Goal: Transaction & Acquisition: Purchase product/service

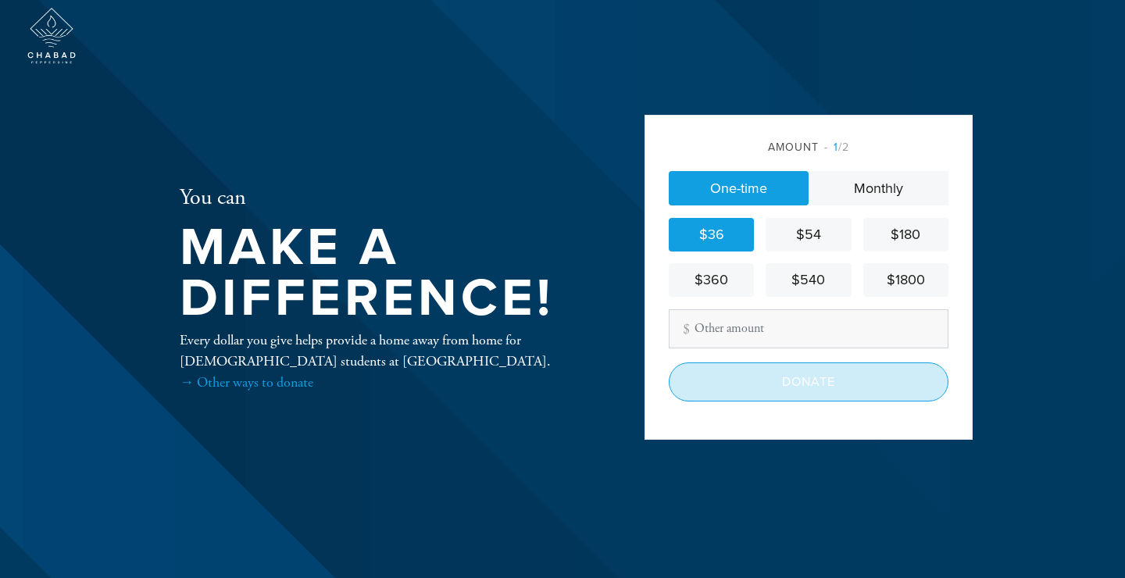
click at [792, 386] on input "Donate" at bounding box center [809, 382] width 280 height 39
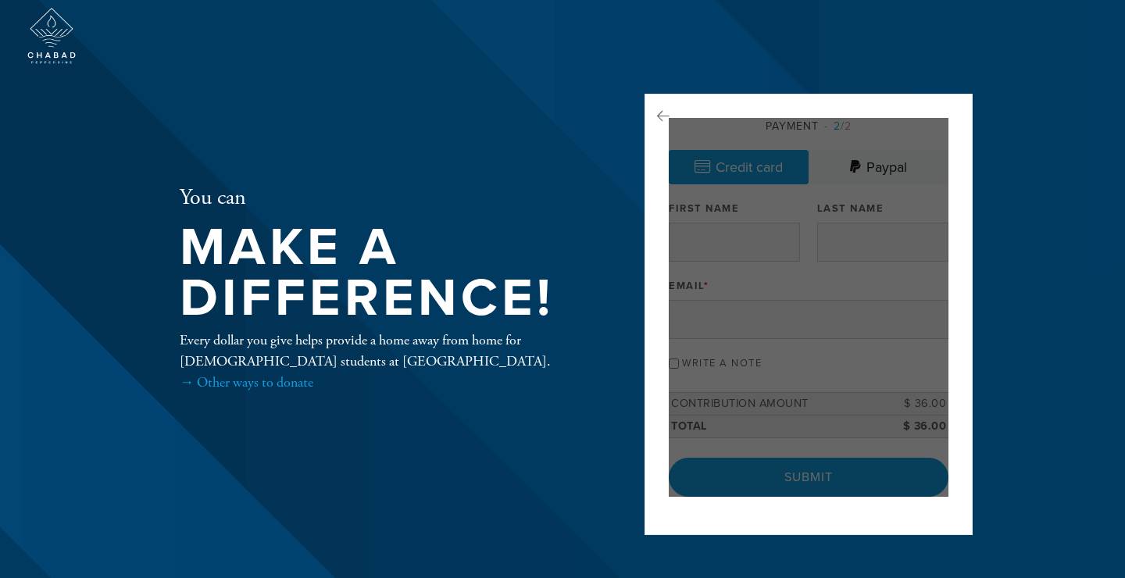
click at [731, 232] on div at bounding box center [809, 307] width 280 height 379
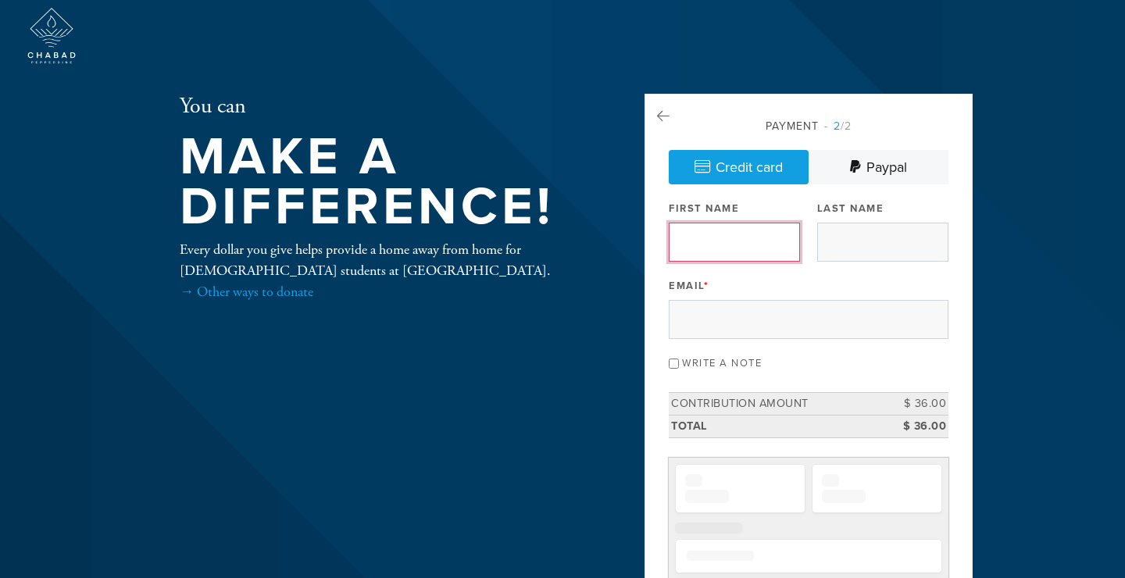
click at [746, 247] on input "First Name" at bounding box center [734, 242] width 131 height 39
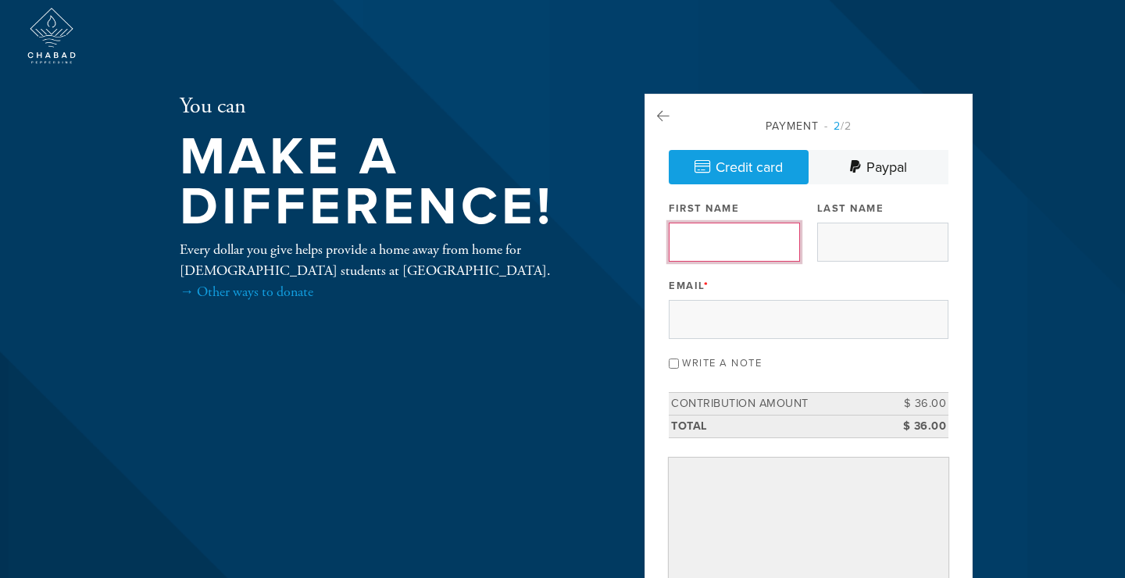
type input "S"
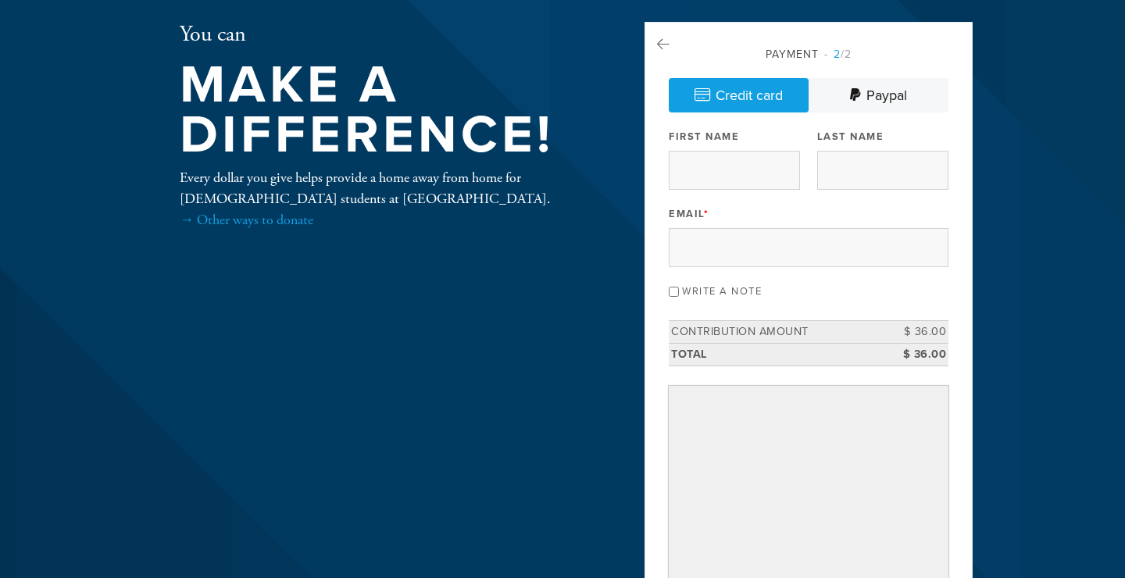
scroll to position [95, 0]
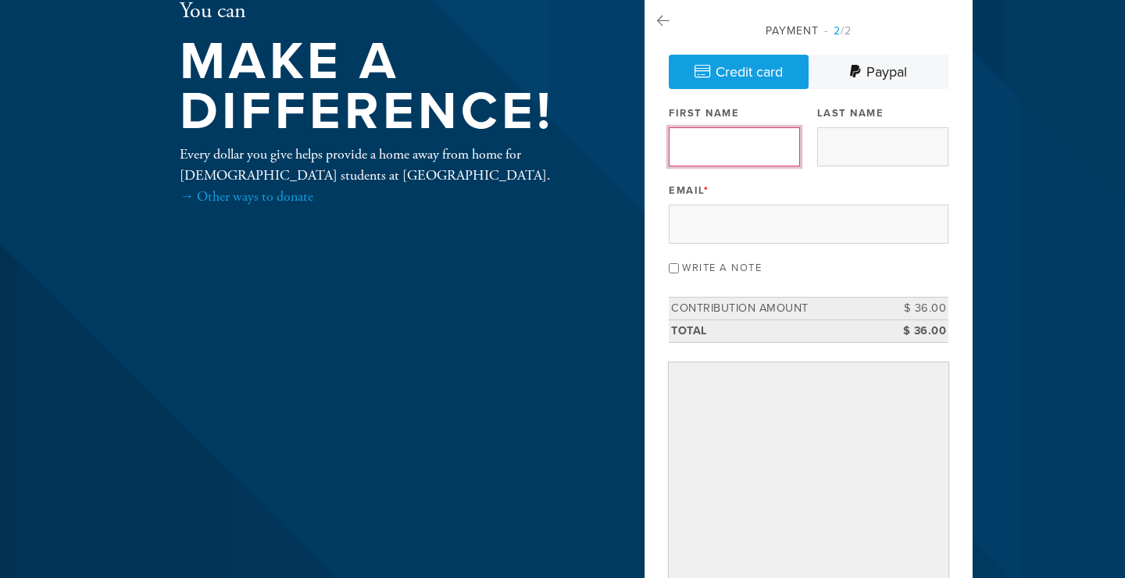
click at [741, 147] on input "First Name" at bounding box center [734, 146] width 131 height 39
type input "Shmuel"
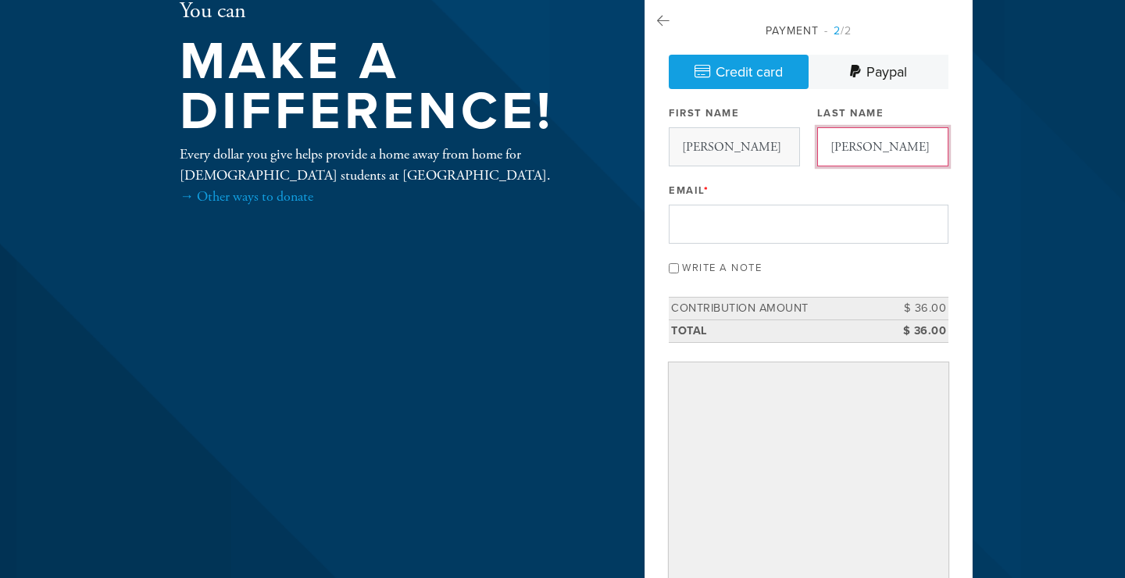
type input "Halbert"
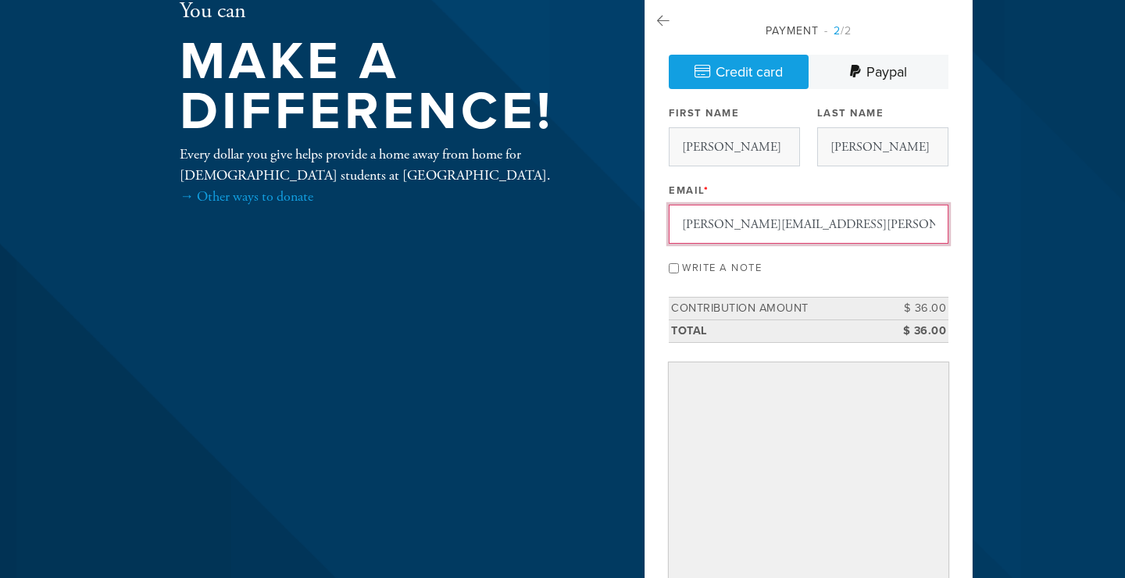
type input "shmuel.halbert@gmail.com"
click at [674, 267] on input "Write a note" at bounding box center [674, 268] width 10 height 10
checkbox input "true"
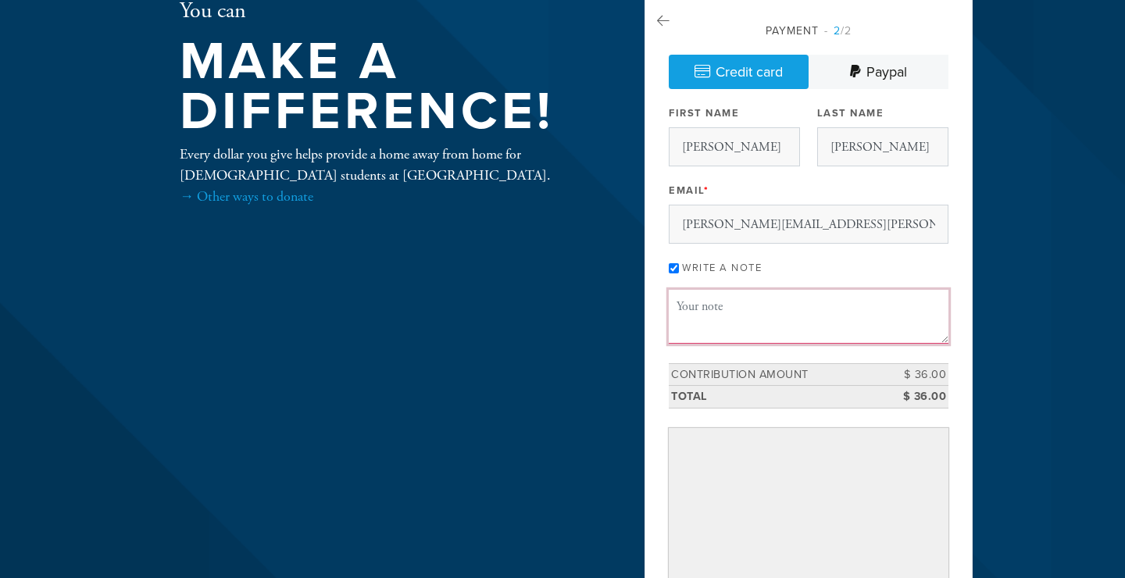
click at [724, 338] on textarea "Message or dedication" at bounding box center [809, 316] width 280 height 53
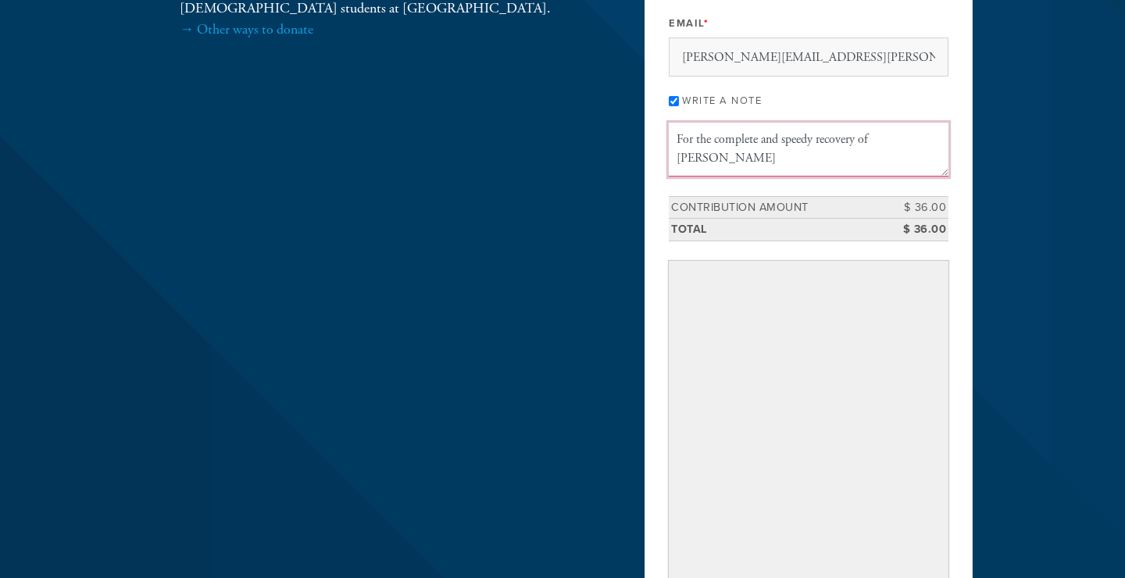
scroll to position [263, 0]
type textarea "For the complete and speedy recovery of Elizabeth Lazar"
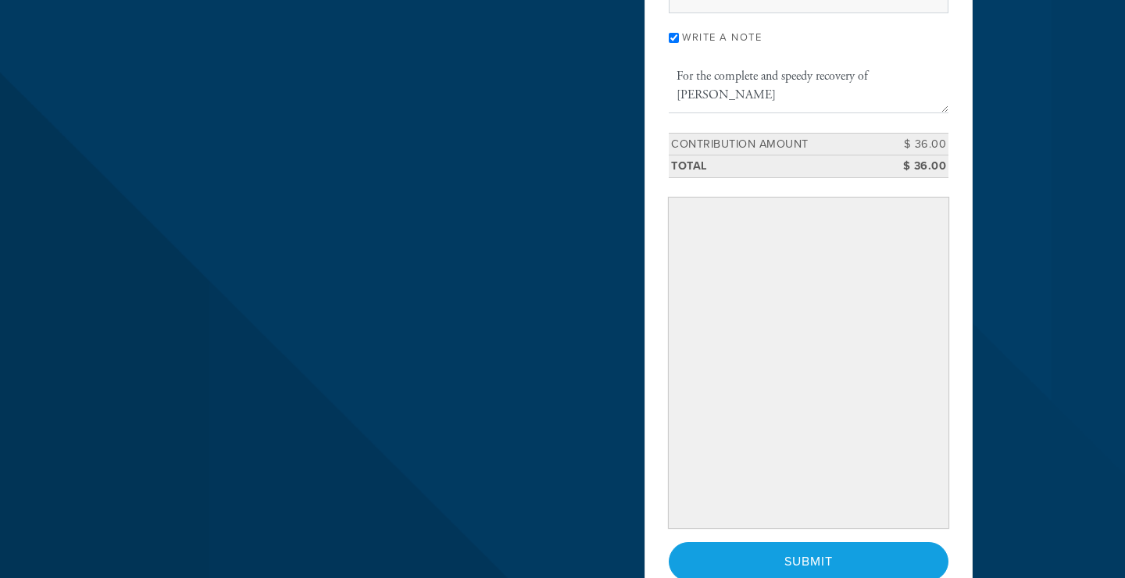
scroll to position [338, 0]
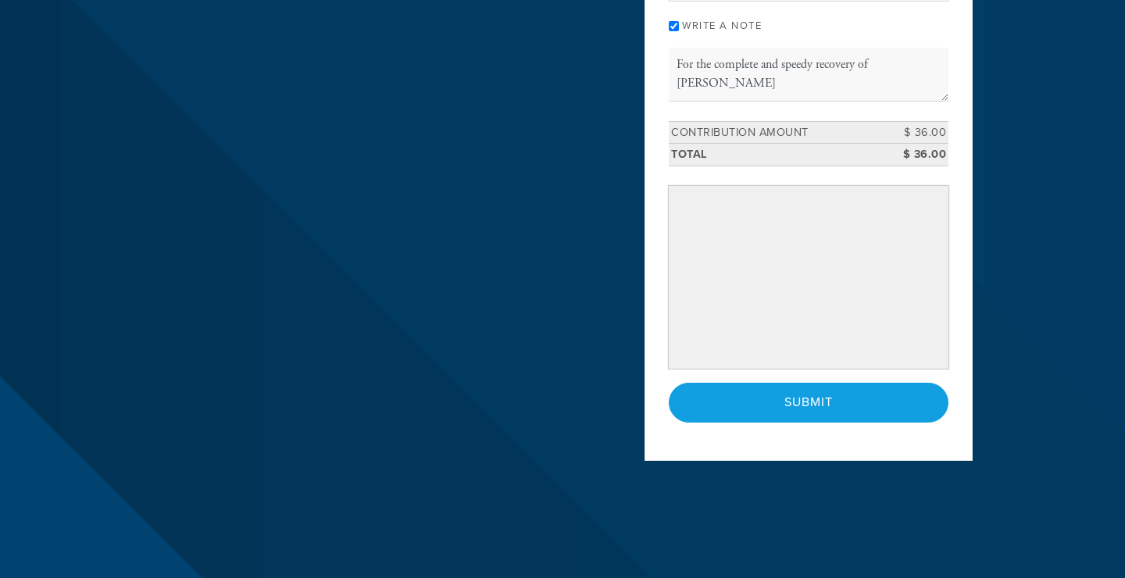
drag, startPoint x: 852, startPoint y: 407, endPoint x: 830, endPoint y: 110, distance: 297.8
click at [830, 110] on div "Payment 2 /2 Credit card Paypal Payment Processor Pay Later Paypal Stripe First…" at bounding box center [809, 101] width 280 height 642
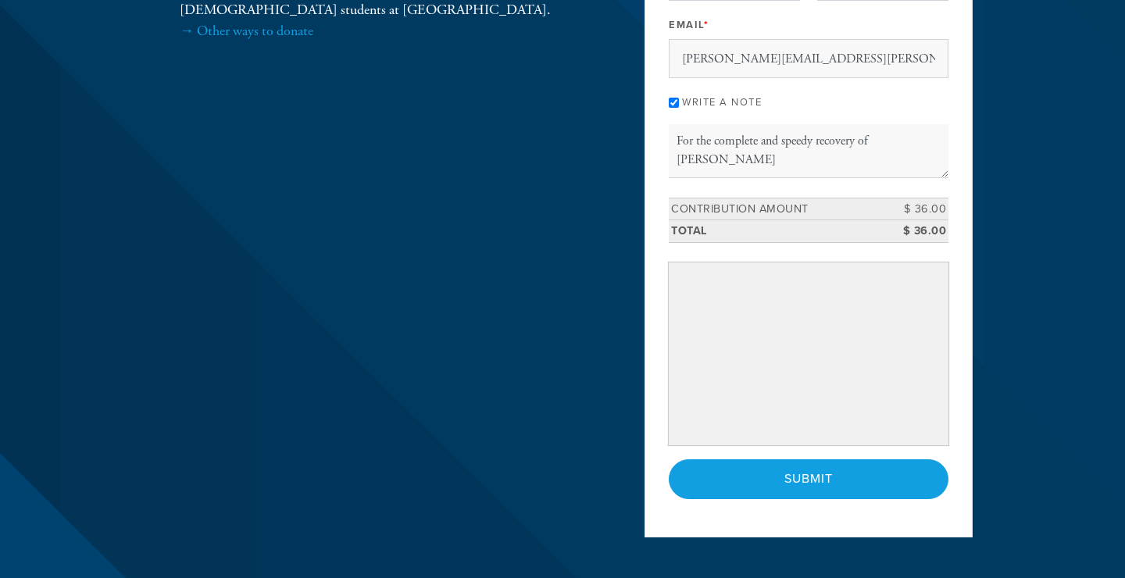
scroll to position [253, 0]
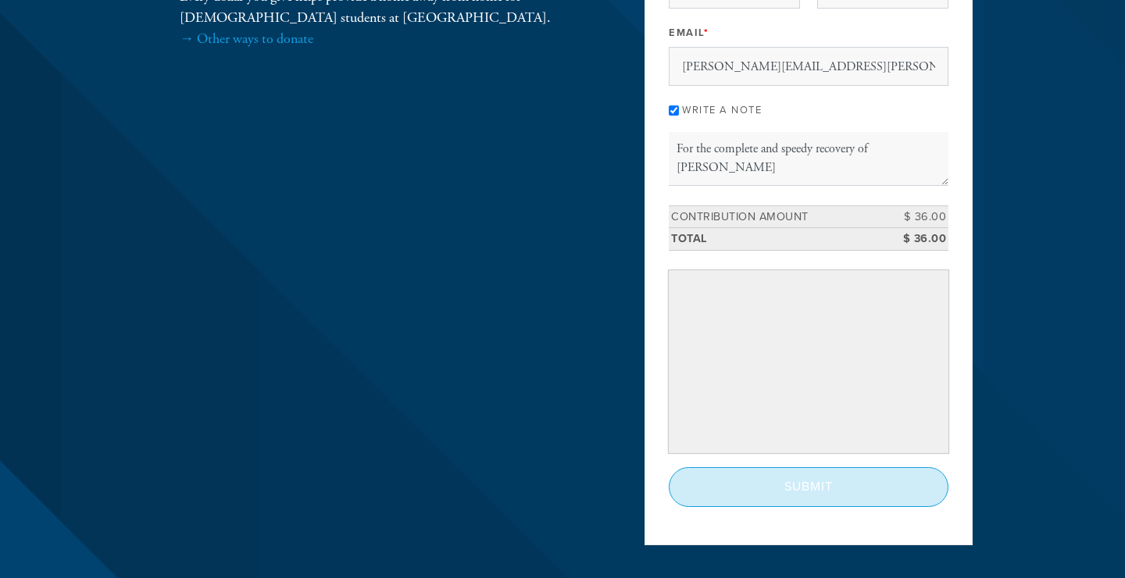
click at [842, 495] on input "Submit" at bounding box center [809, 486] width 280 height 39
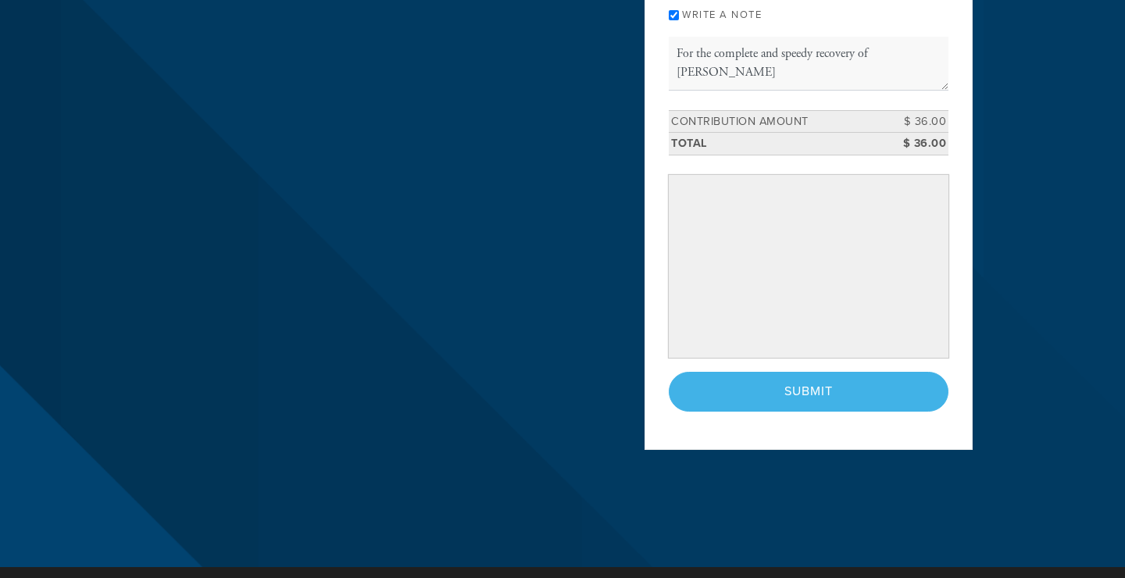
scroll to position [191, 0]
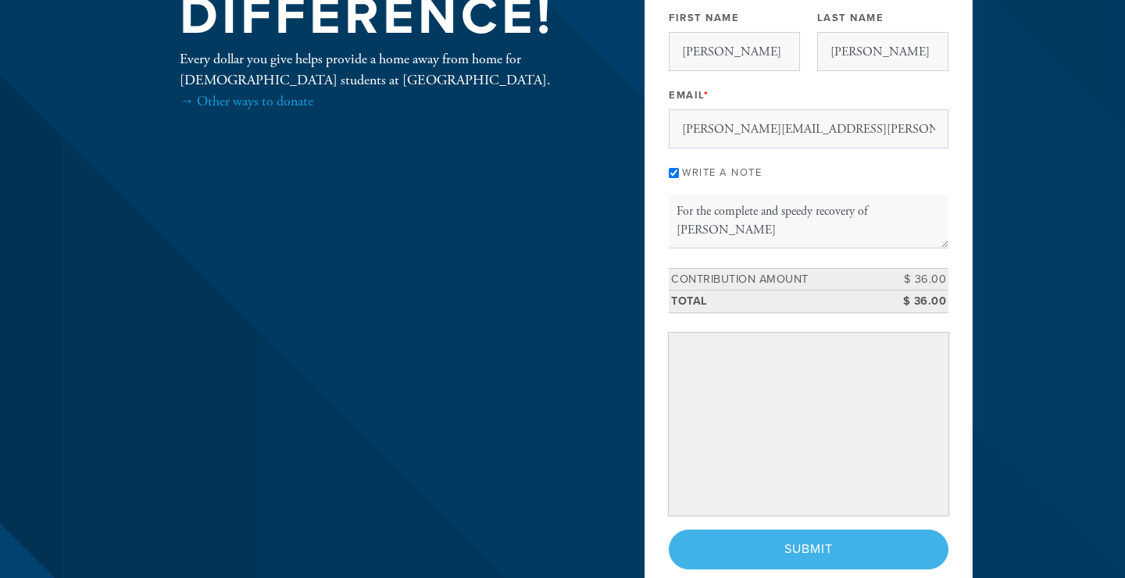
click at [810, 561] on div "< Previous Page Submit" at bounding box center [809, 549] width 280 height 39
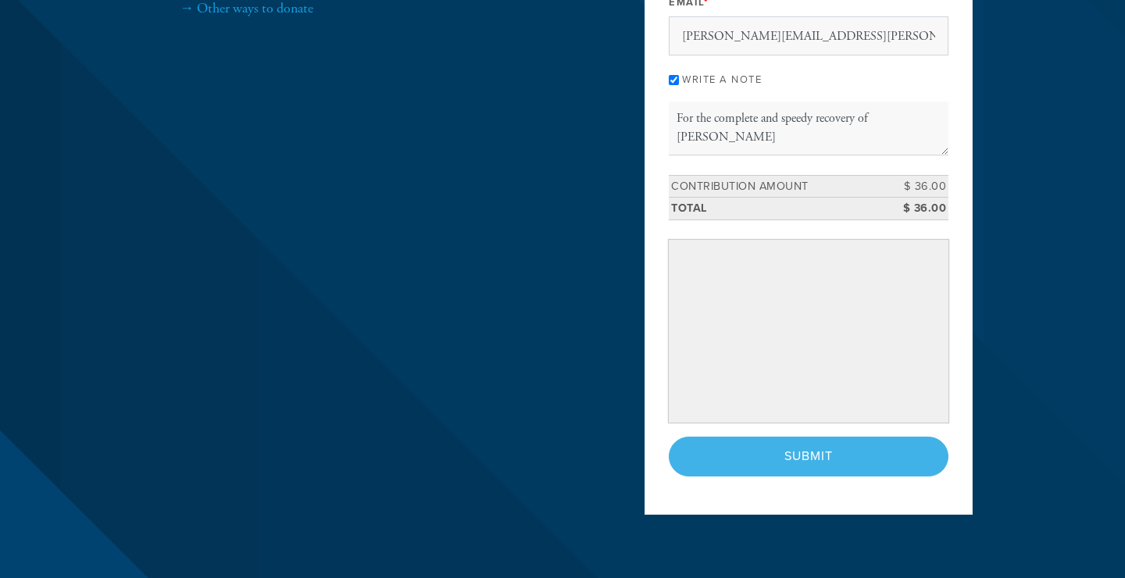
scroll to position [284, 0]
click at [826, 452] on div "< Previous Page Submit" at bounding box center [809, 455] width 280 height 39
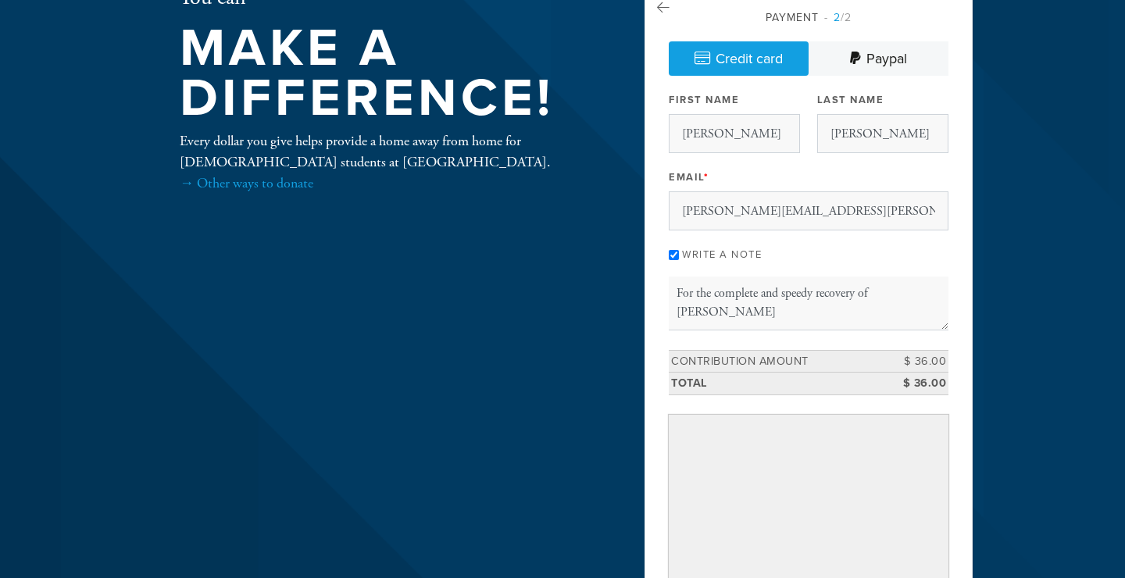
scroll to position [75, 0]
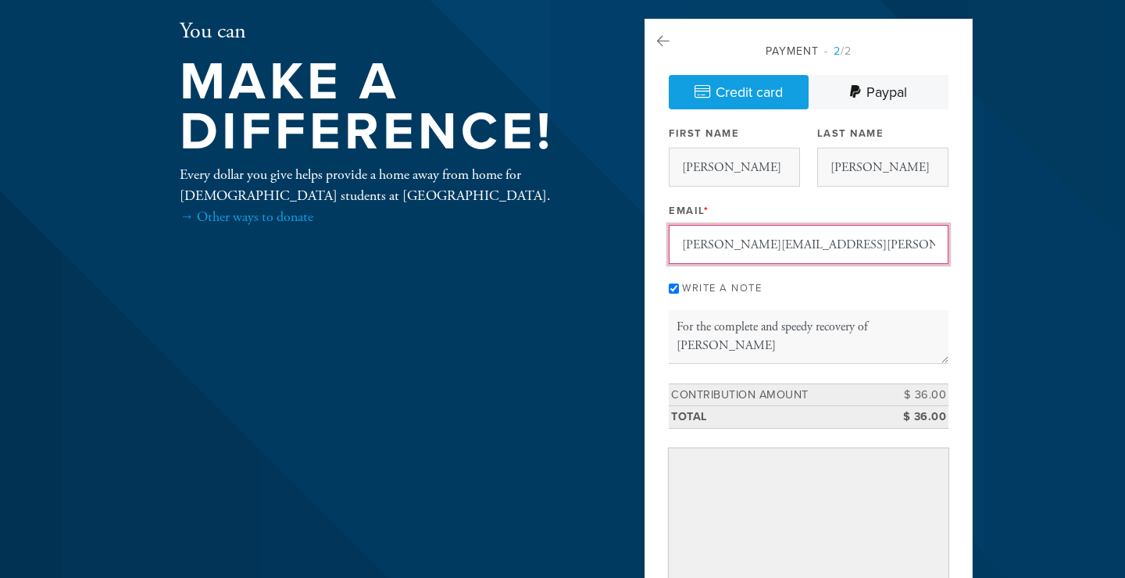
click at [817, 243] on input "shmuel.halbert@gmail.com" at bounding box center [809, 244] width 280 height 39
click at [819, 266] on div "Payment 2 /2 Credit card Paypal Payment Processor Pay Later Paypal Stripe First…" at bounding box center [809, 364] width 280 height 642
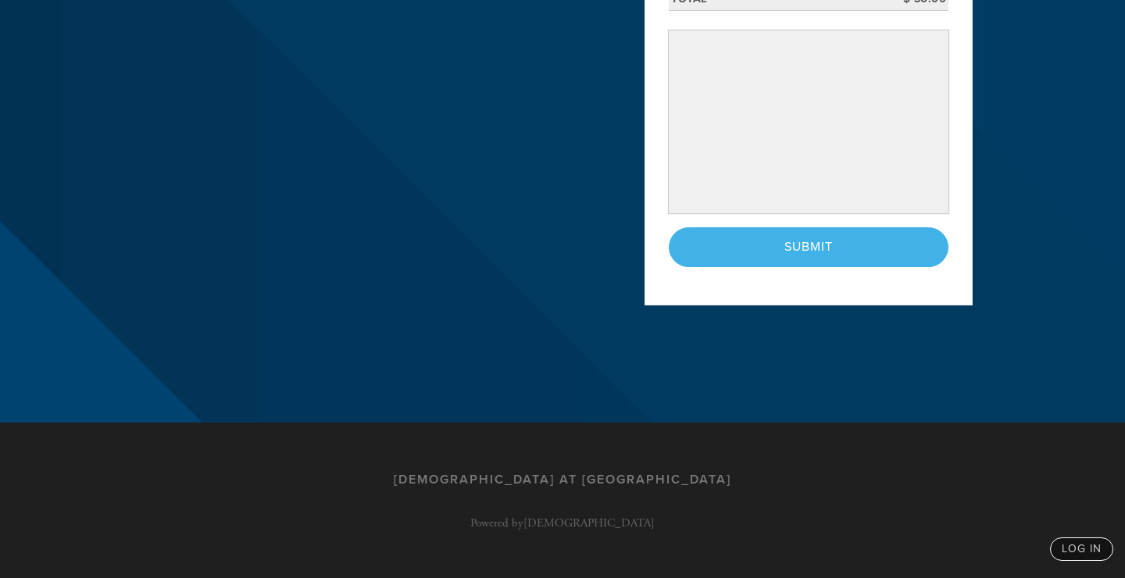
scroll to position [492, 0]
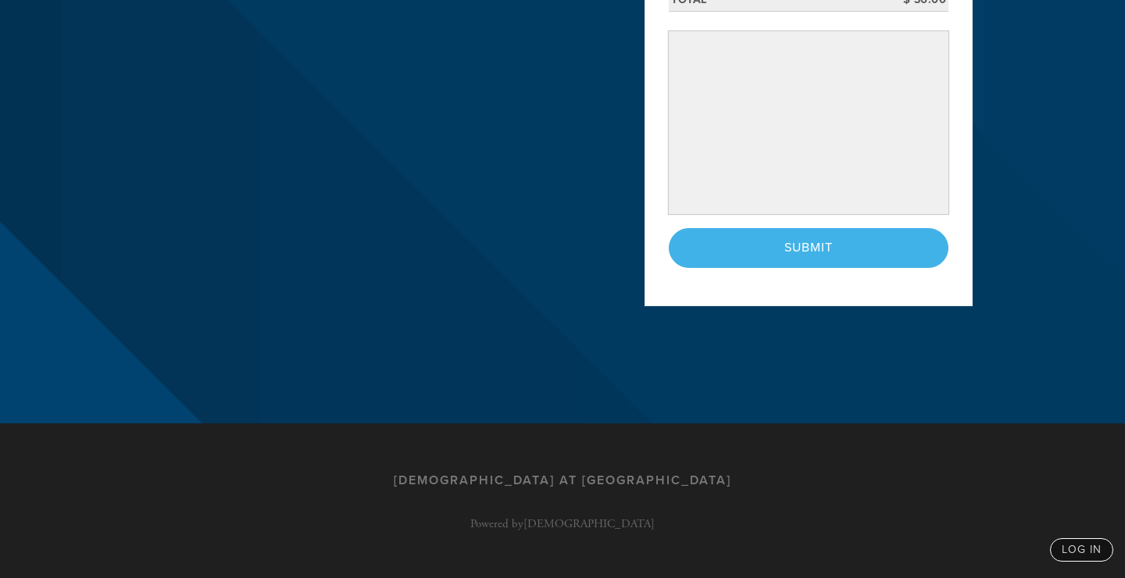
click at [774, 241] on div "< Previous Page Submit" at bounding box center [809, 247] width 280 height 39
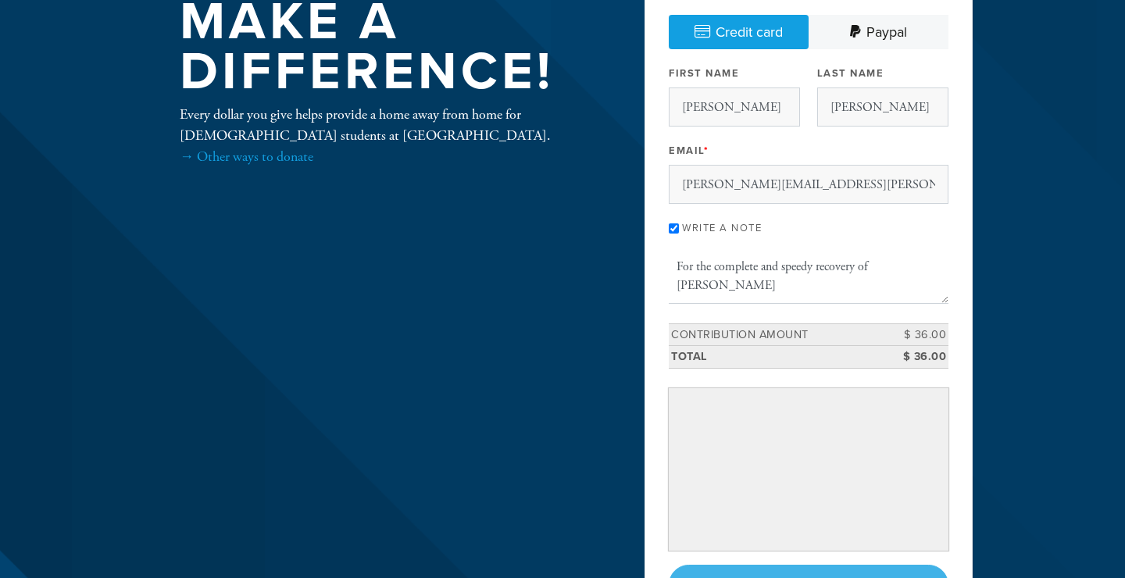
scroll to position [87, 0]
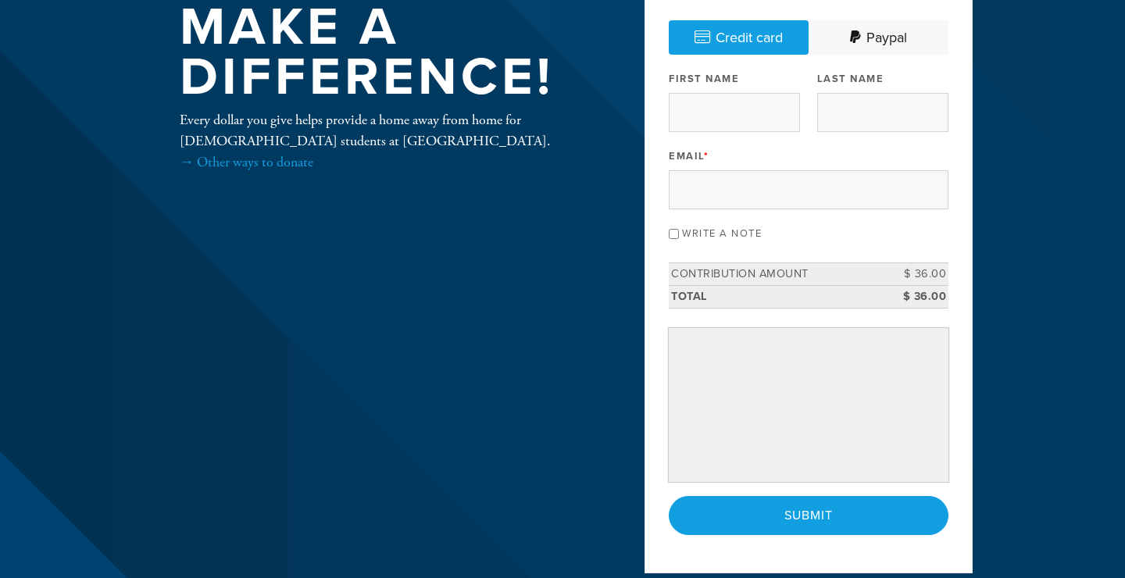
scroll to position [120, 0]
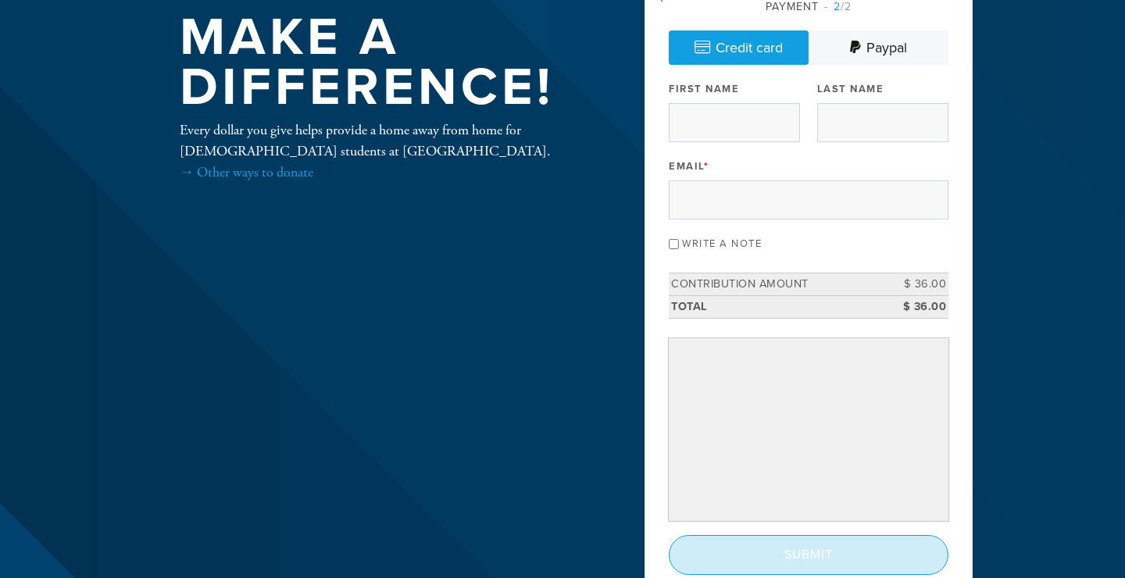
click at [821, 556] on input "Submit" at bounding box center [809, 554] width 280 height 39
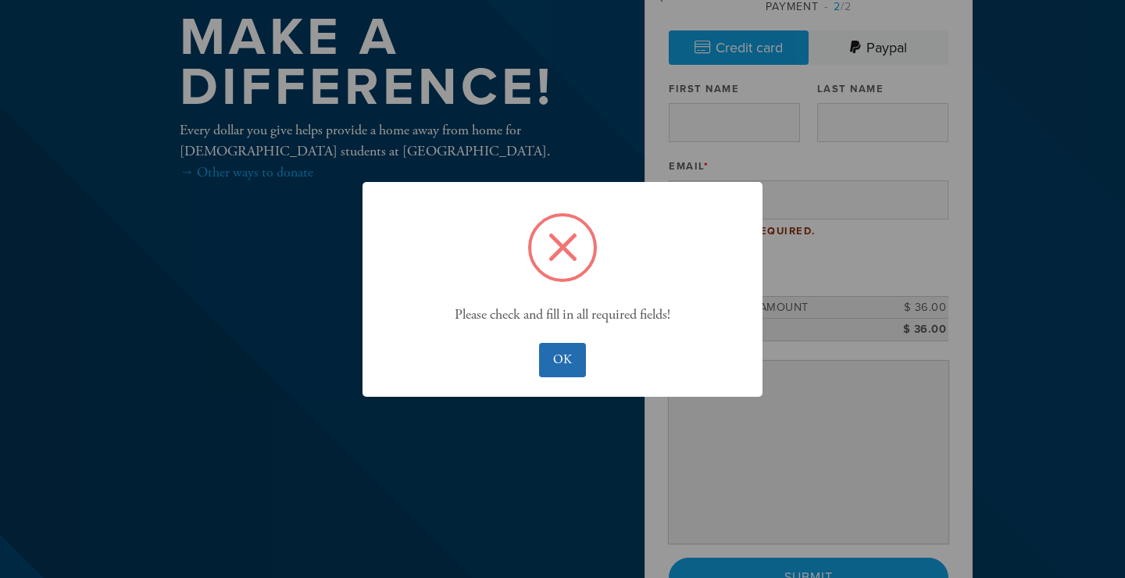
click at [563, 363] on button "OK" at bounding box center [562, 360] width 46 height 34
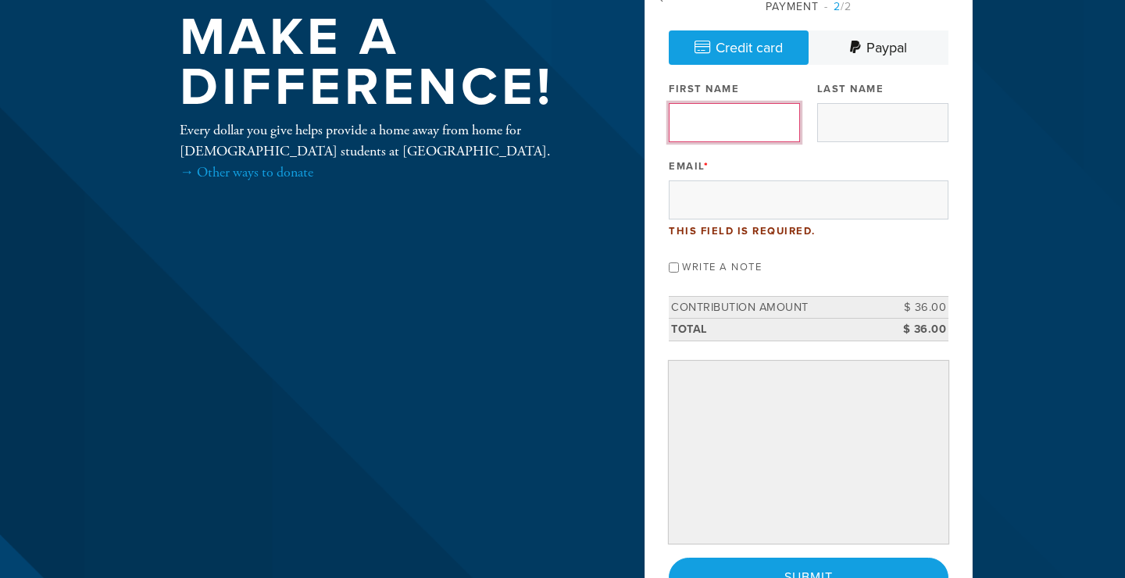
click at [728, 131] on input "First Name" at bounding box center [734, 122] width 131 height 39
type input "Shmuel"
click at [831, 101] on div "Last Name" at bounding box center [882, 109] width 131 height 65
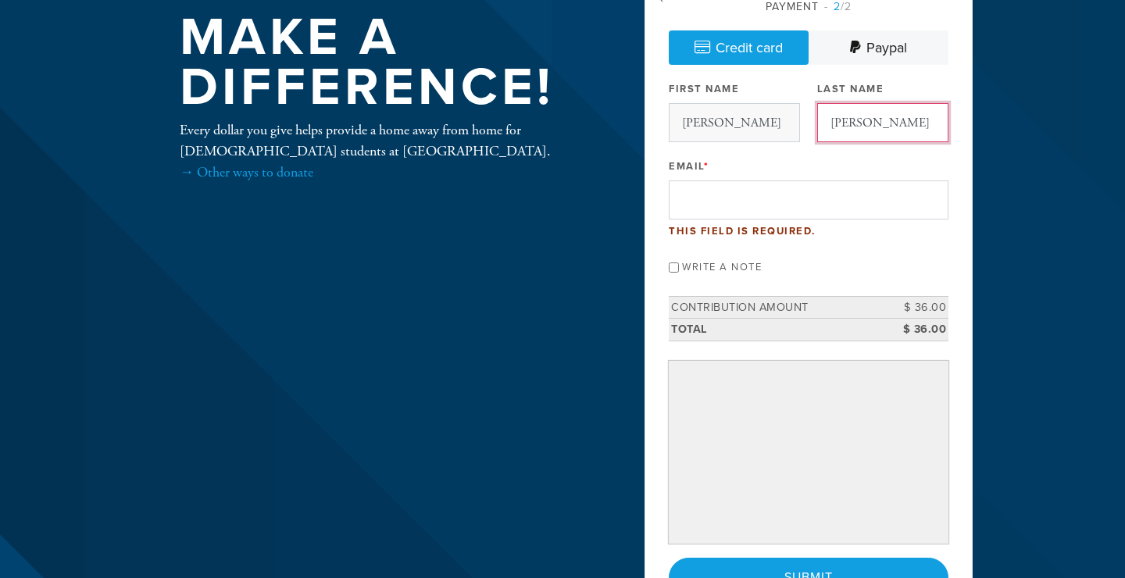
type input "Halbert"
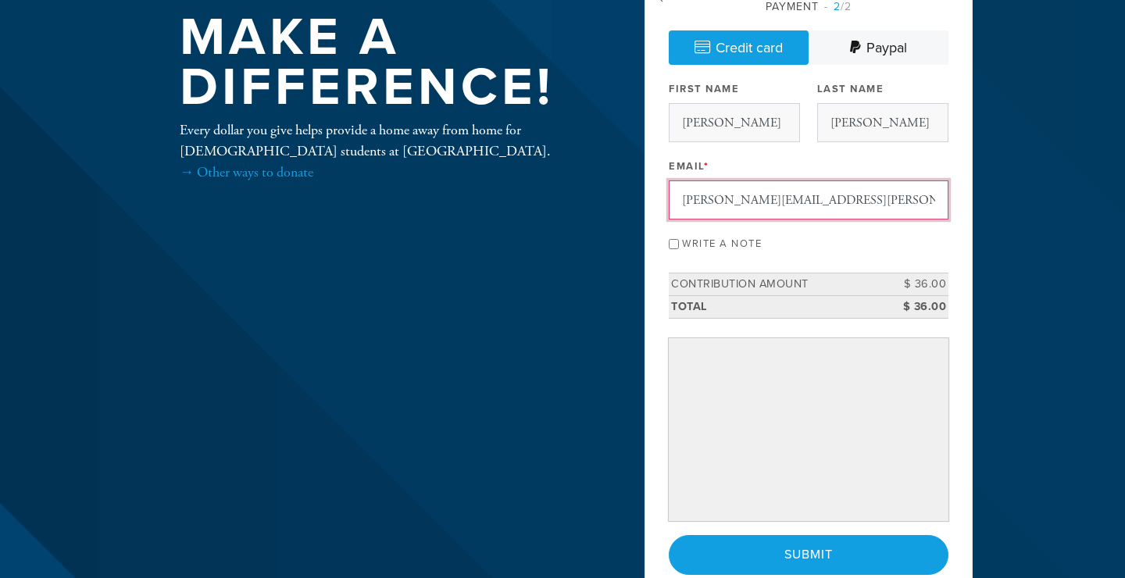
type input "shmuel.halbert@gmail.com"
click at [678, 238] on div "Write a note" at bounding box center [809, 242] width 280 height 21
click at [674, 239] on input "Write a note" at bounding box center [674, 244] width 10 height 10
checkbox input "true"
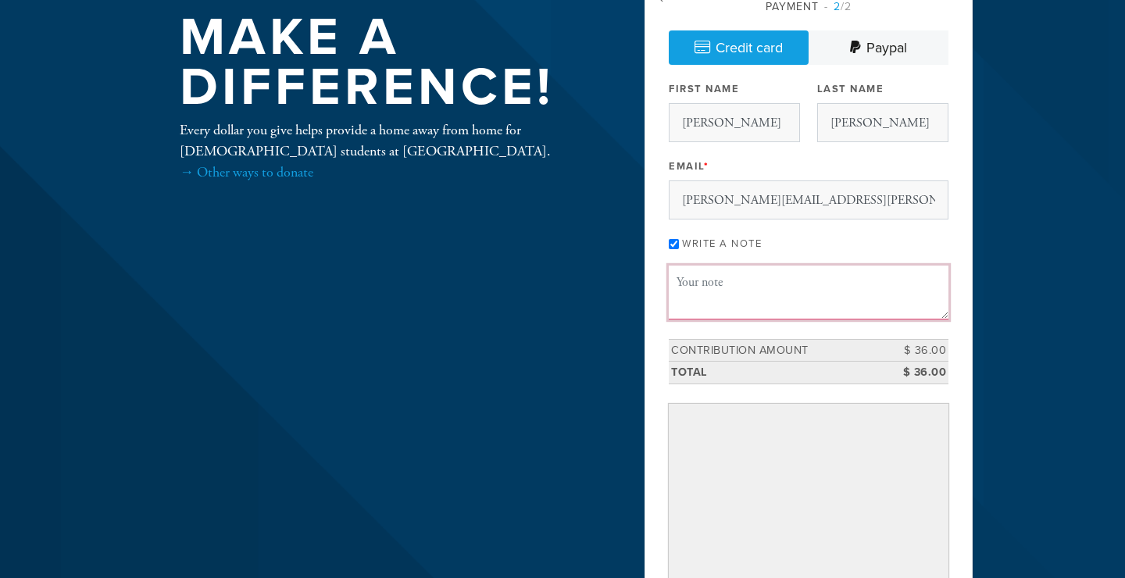
click at [715, 279] on textarea "Message or dedication" at bounding box center [809, 292] width 280 height 53
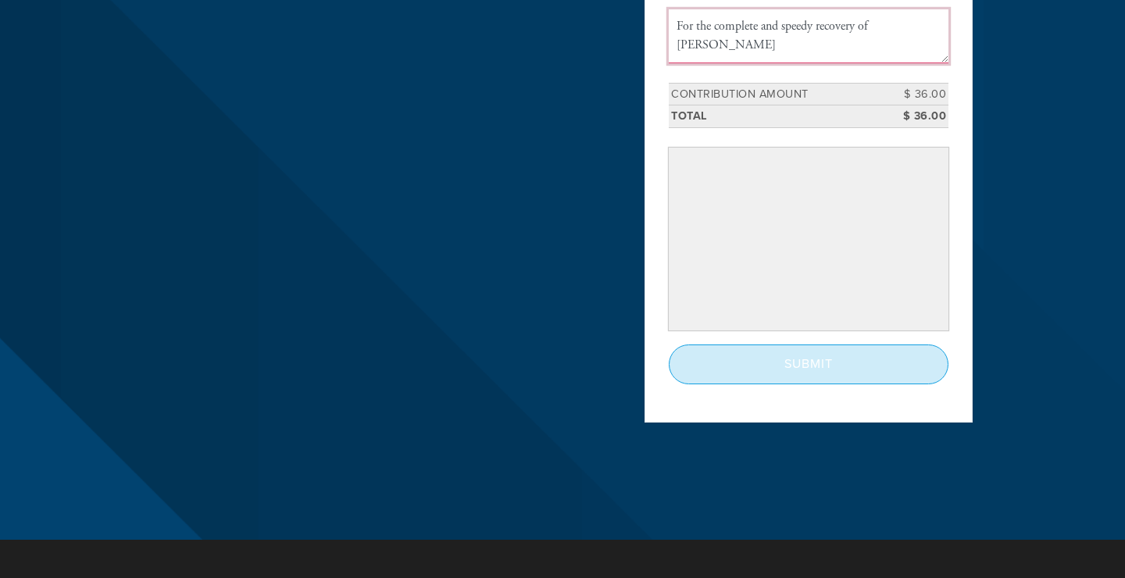
scroll to position [384, 0]
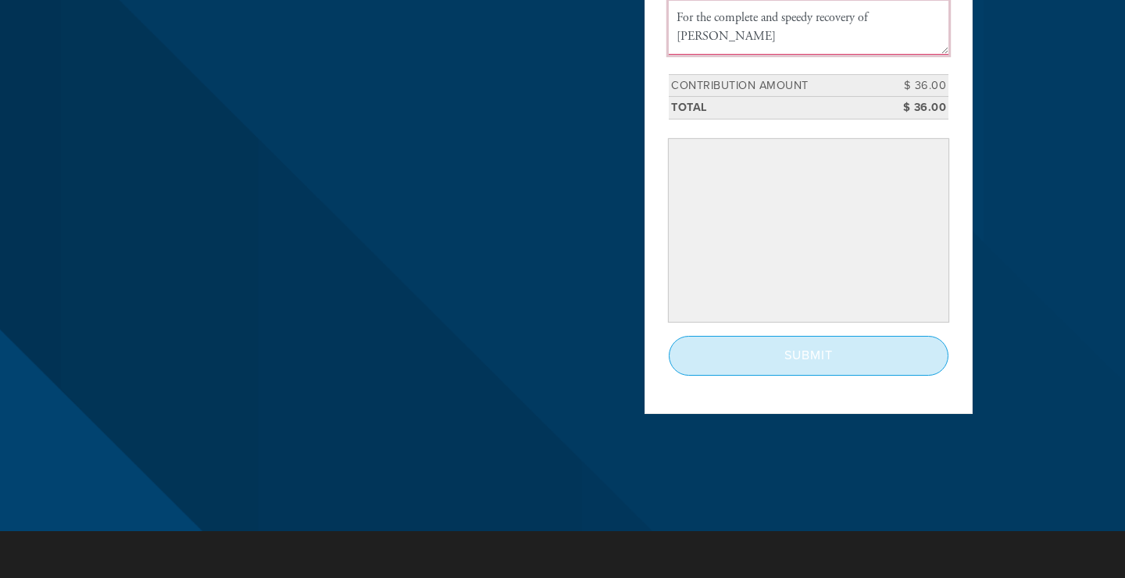
type textarea "For the complete and speedy recovery of Elizabeth Lazar"
click at [792, 356] on input "Submit" at bounding box center [809, 355] width 280 height 39
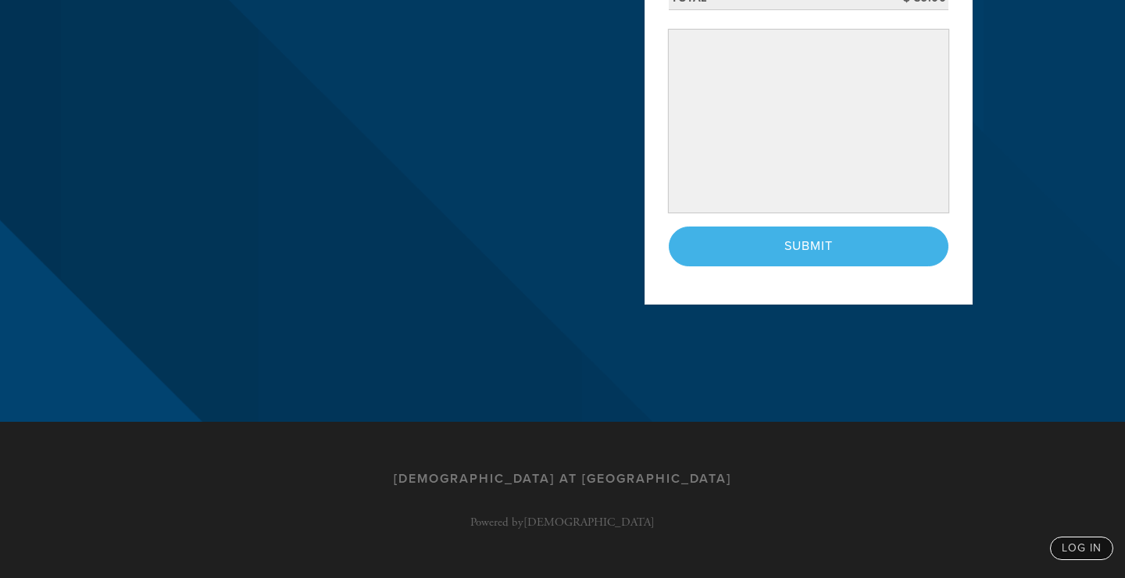
scroll to position [492, 0]
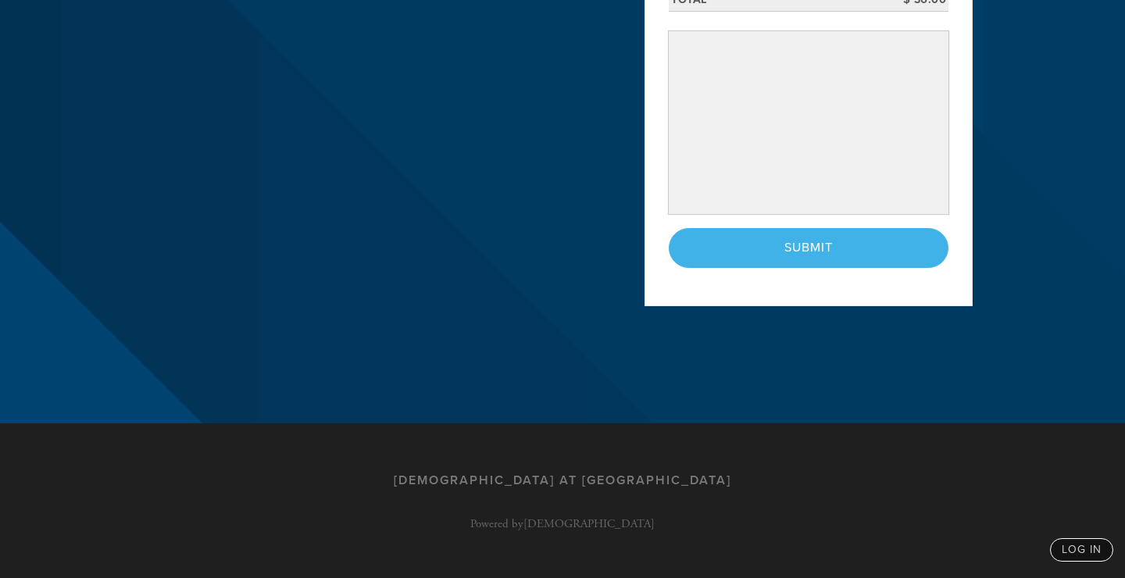
click at [819, 238] on div "< Previous Page Submit" at bounding box center [809, 247] width 280 height 39
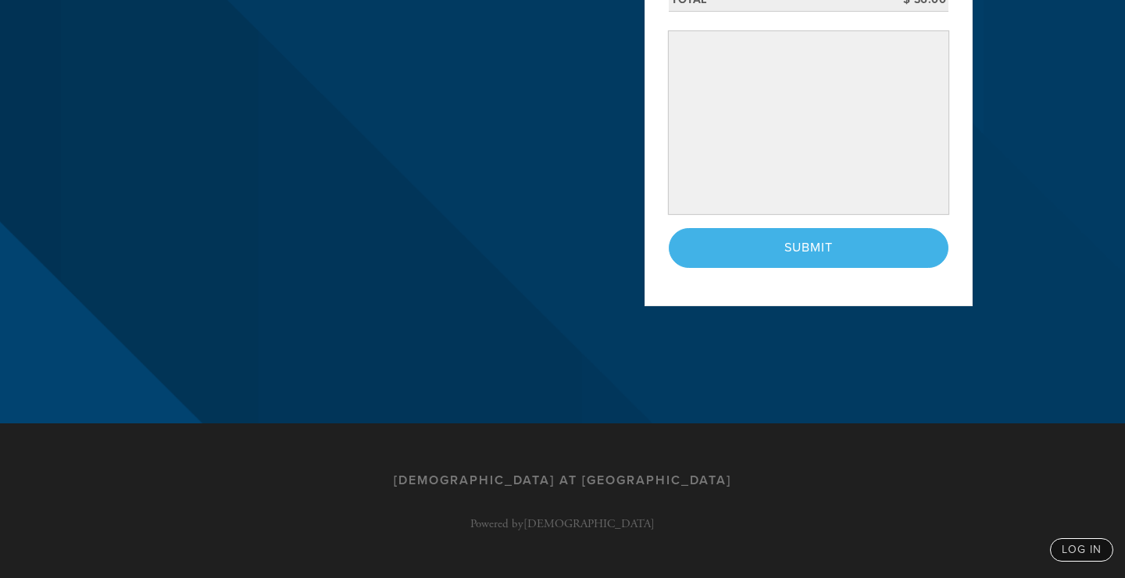
click at [819, 238] on div "< Previous Page Submit" at bounding box center [809, 247] width 280 height 39
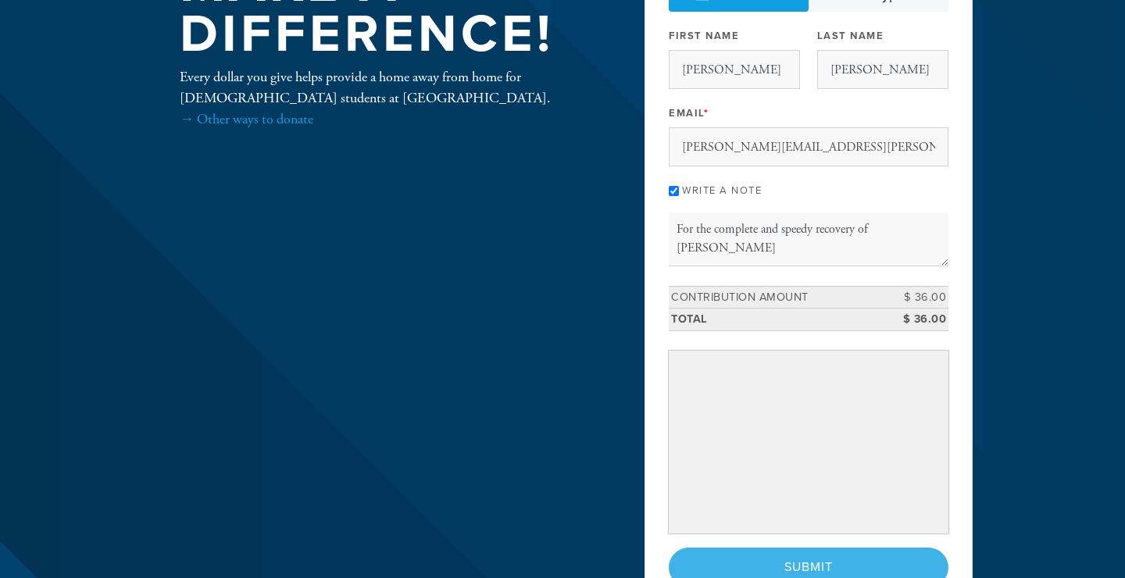
scroll to position [163, 0]
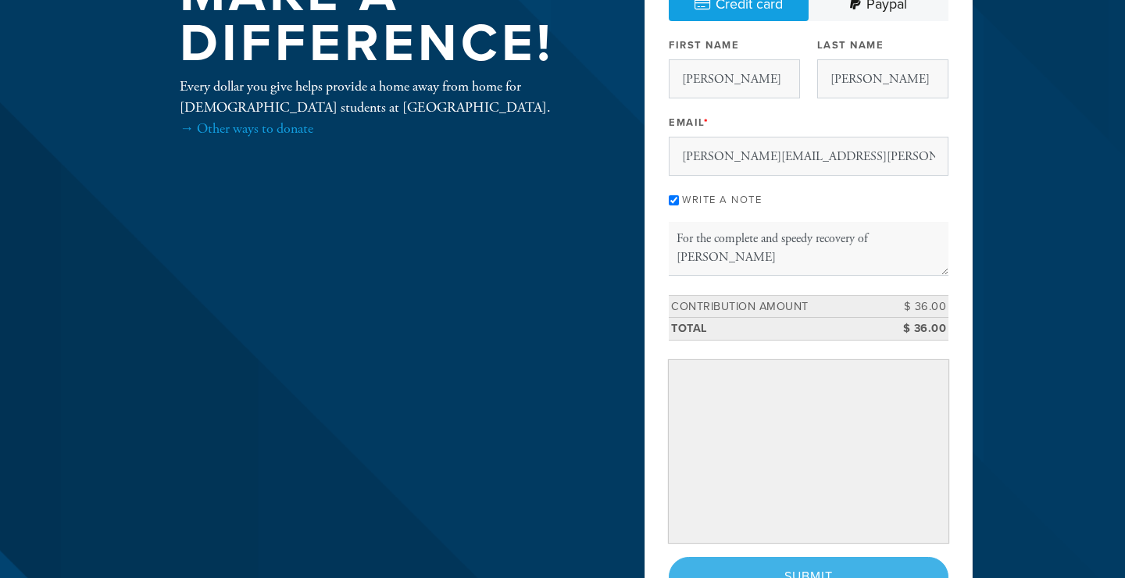
click at [846, 550] on div "Payment 2 /2 Credit card Paypal Payment Processor Pay Later Paypal Stripe First…" at bounding box center [809, 276] width 280 height 642
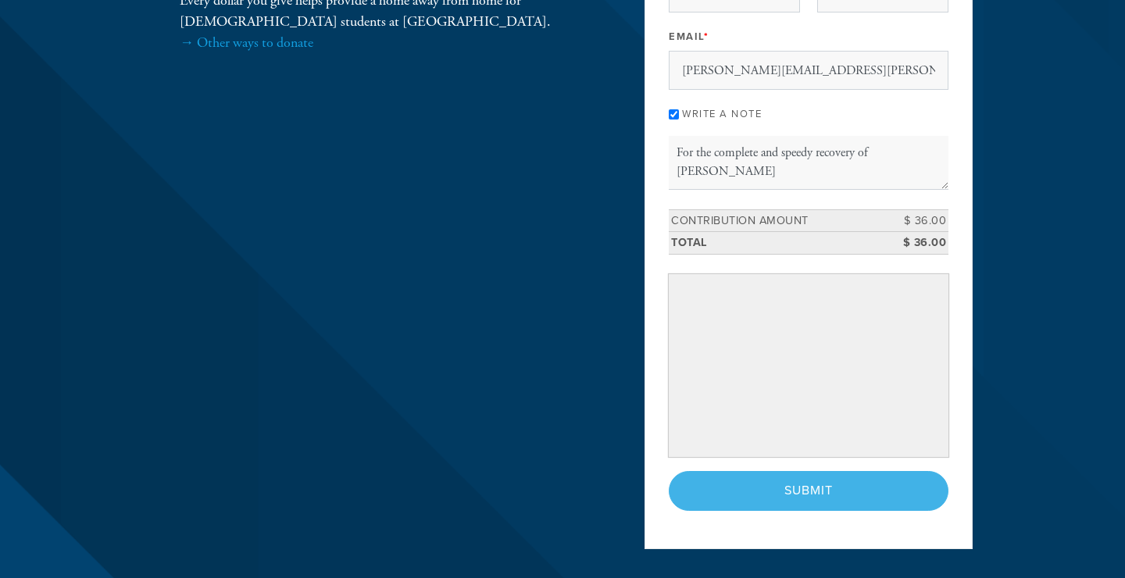
scroll to position [272, 0]
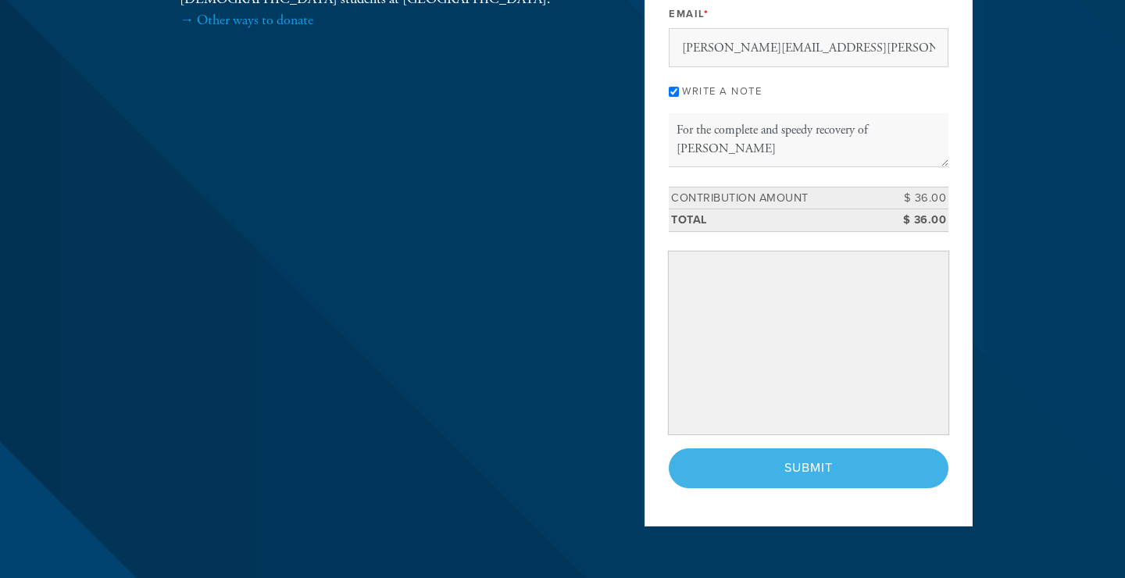
click at [849, 464] on div "< Previous Page Submit" at bounding box center [809, 468] width 280 height 39
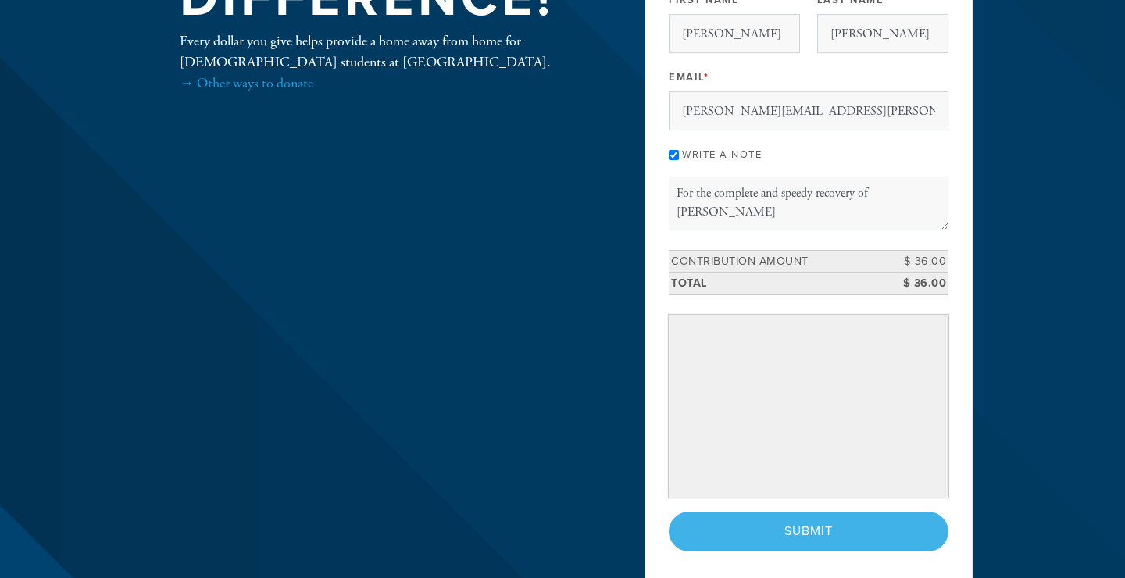
scroll to position [24, 0]
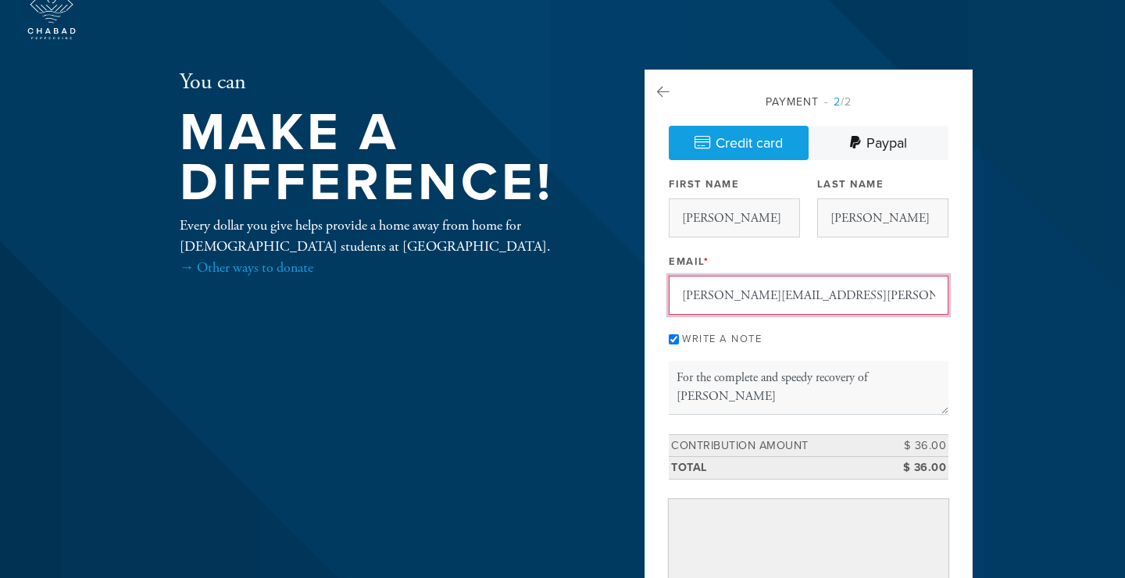
click at [774, 291] on input "[PERSON_NAME][EMAIL_ADDRESS][PERSON_NAME][DOMAIN_NAME]" at bounding box center [809, 295] width 280 height 39
click at [749, 290] on input "[PERSON_NAME][EMAIL_ADDRESS][PERSON_NAME][DOMAIN_NAME]" at bounding box center [809, 295] width 280 height 39
click at [743, 290] on input "[PERSON_NAME][EMAIL_ADDRESS][PERSON_NAME][DOMAIN_NAME]" at bounding box center [809, 295] width 280 height 39
type input "samuelhalbert01@gmail.com"
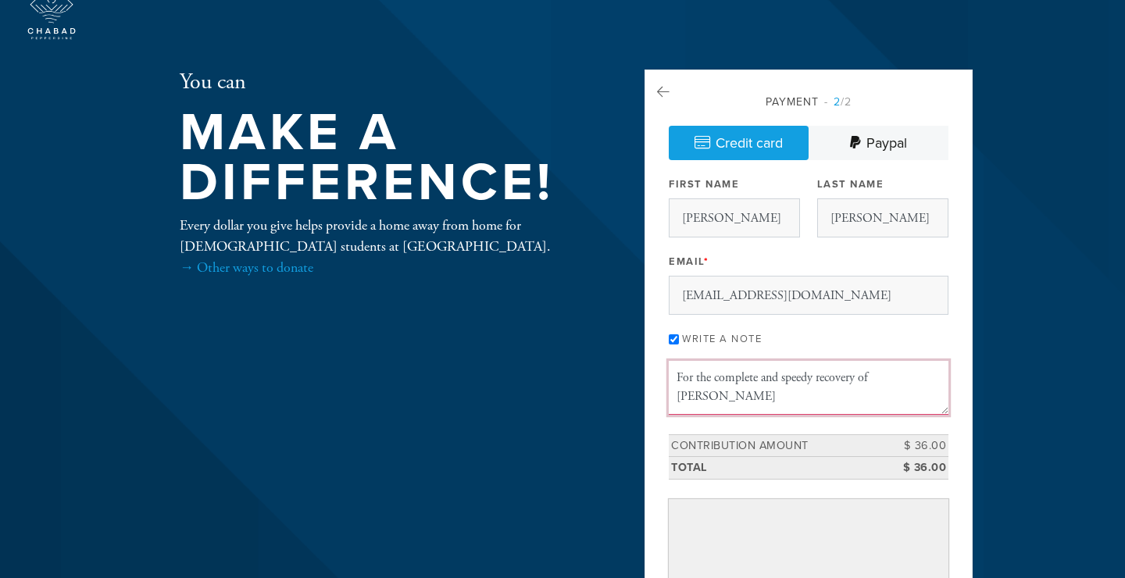
click at [784, 378] on textarea "For the complete and speedy recovery of Elizabeth Lazar" at bounding box center [809, 387] width 280 height 53
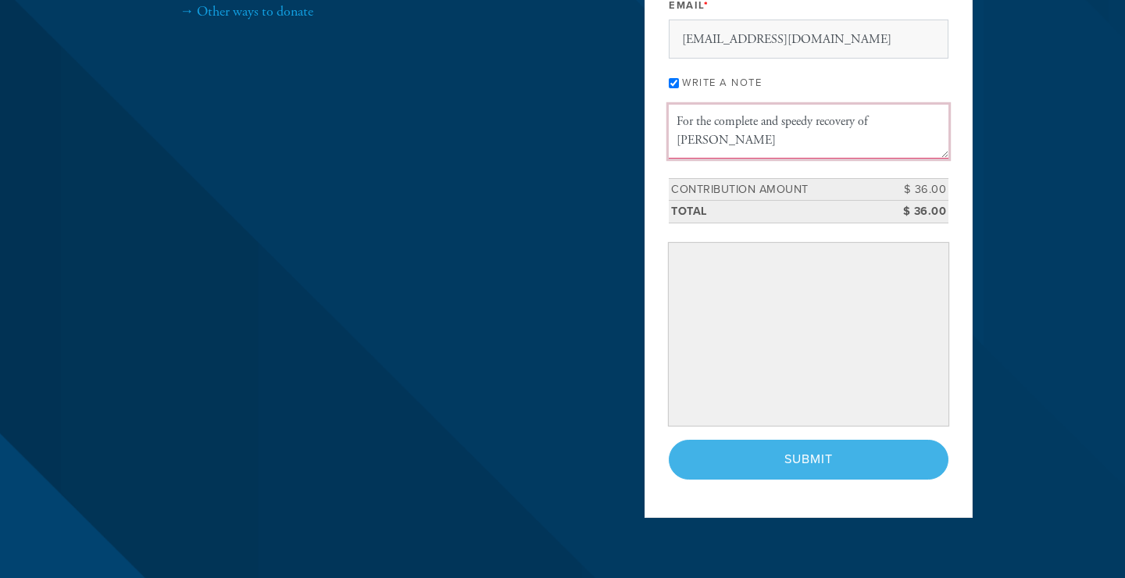
scroll to position [327, 0]
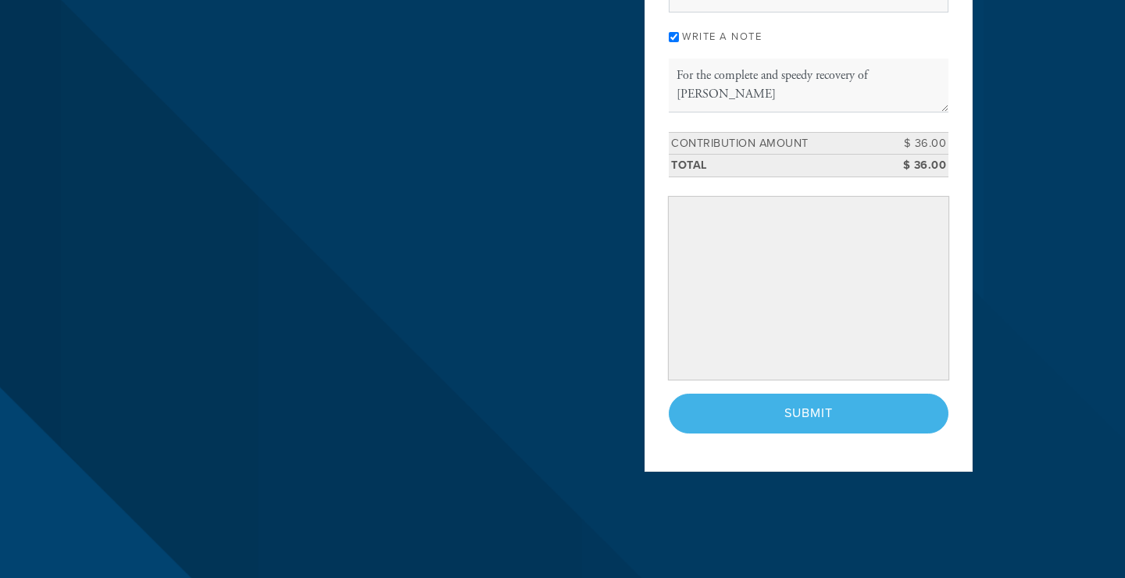
click at [803, 412] on div "< Previous Page Submit" at bounding box center [809, 413] width 280 height 39
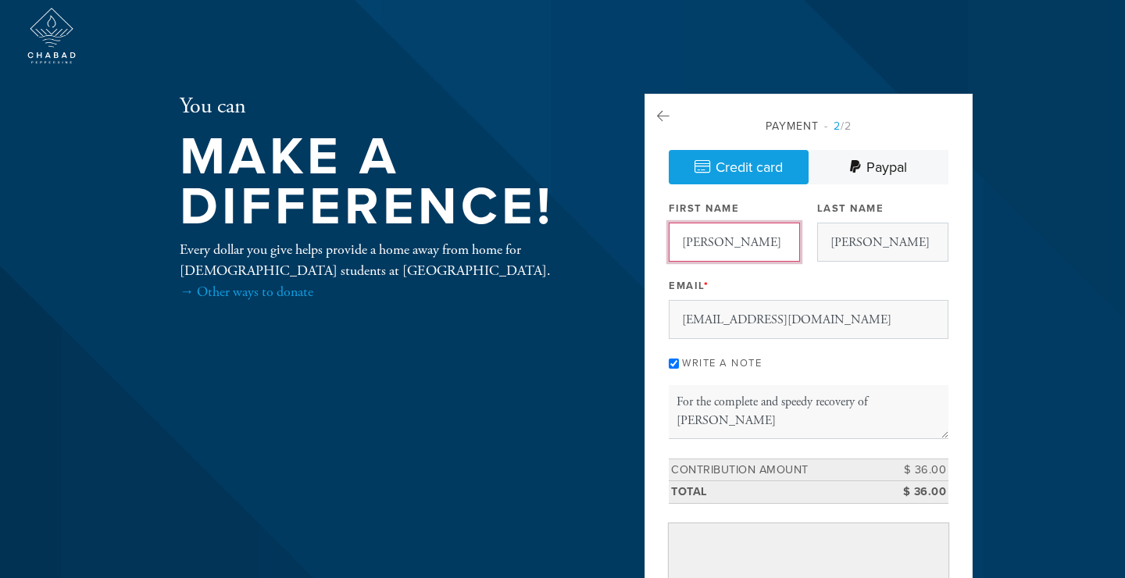
click at [699, 252] on input "[PERSON_NAME]" at bounding box center [734, 242] width 131 height 39
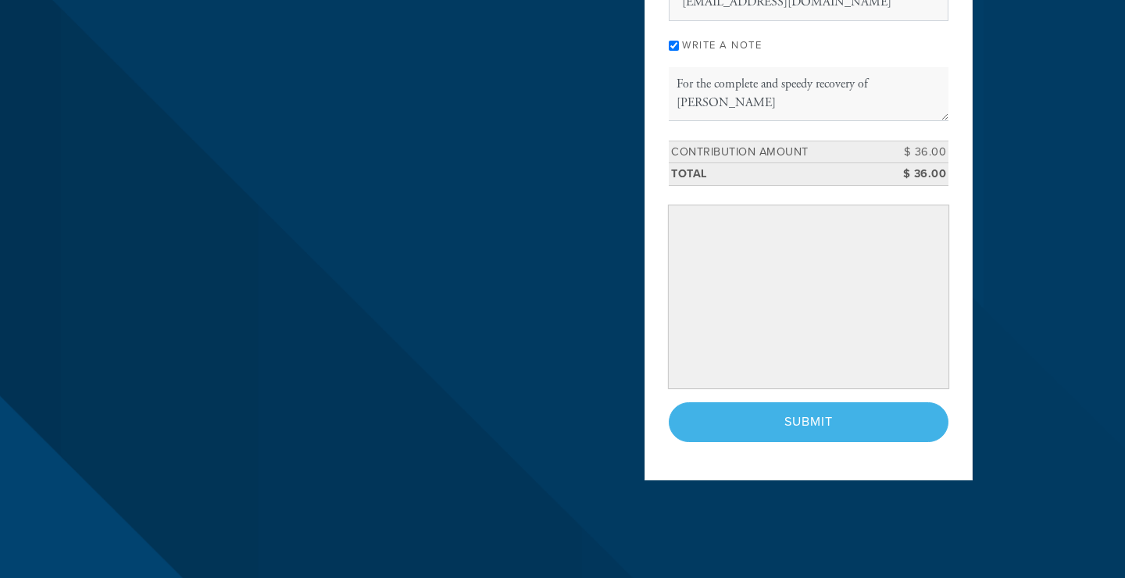
type input "[PERSON_NAME]"
click at [795, 408] on div "< Previous Page Submit" at bounding box center [809, 421] width 280 height 39
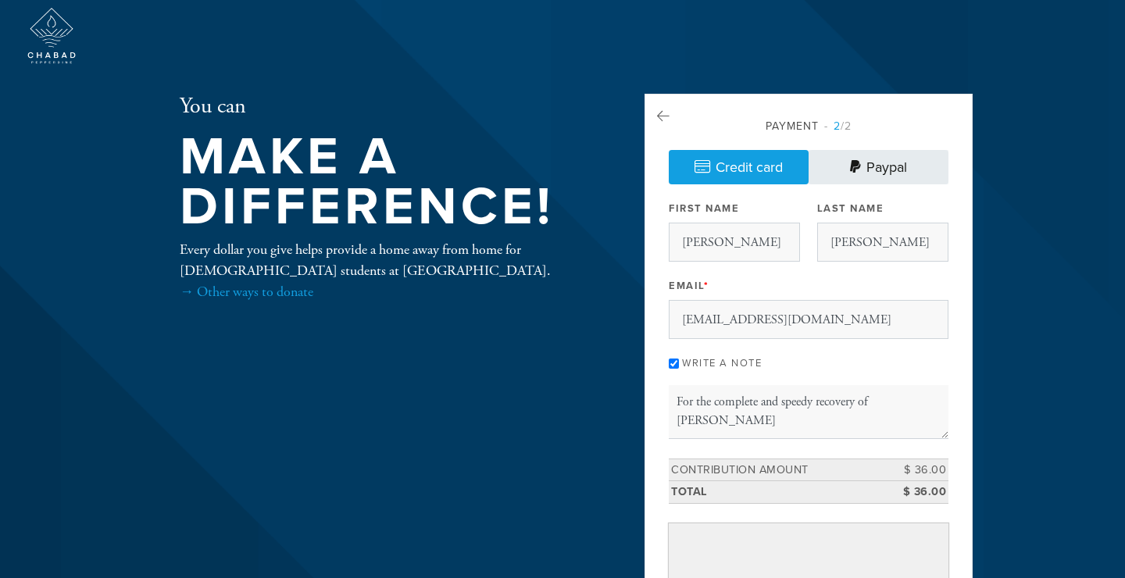
click at [861, 167] on link "Paypal" at bounding box center [879, 167] width 140 height 34
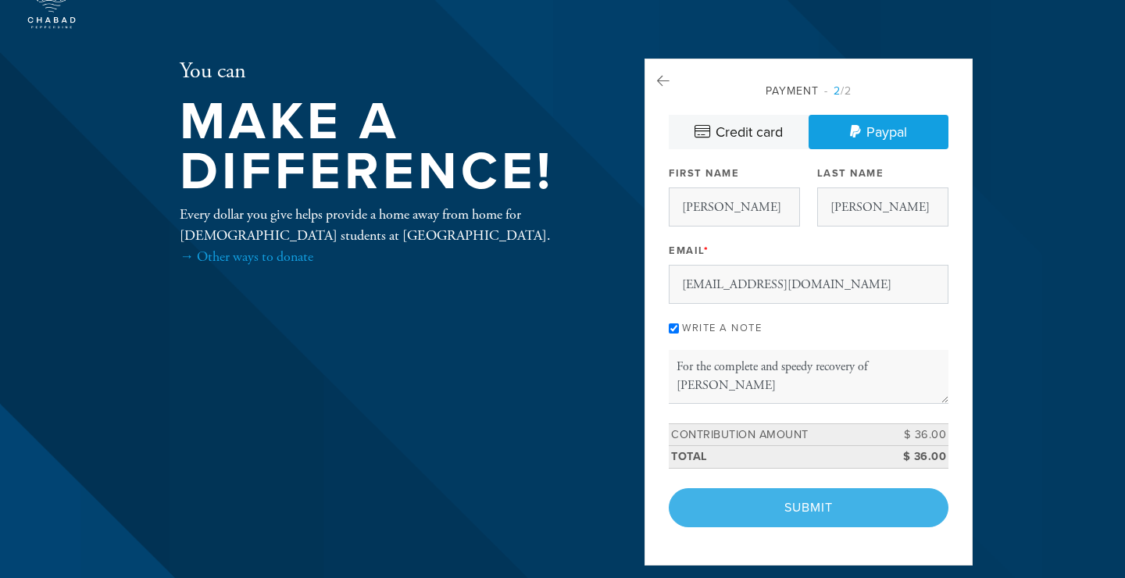
scroll to position [40, 0]
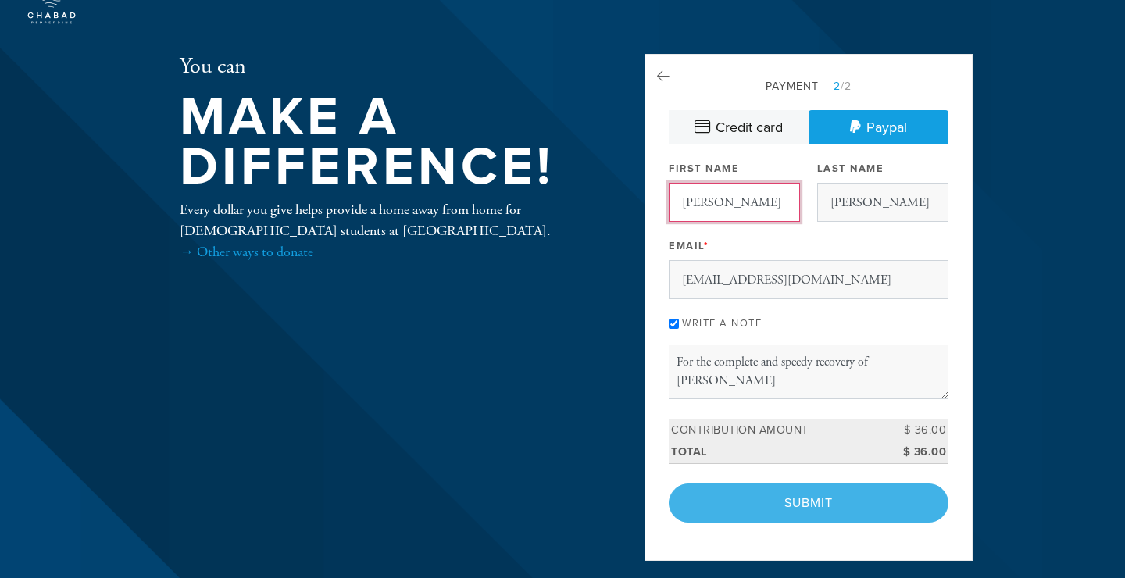
click at [732, 216] on input "[PERSON_NAME]" at bounding box center [734, 202] width 131 height 39
click at [819, 507] on div "< Previous Page Submit" at bounding box center [809, 503] width 280 height 39
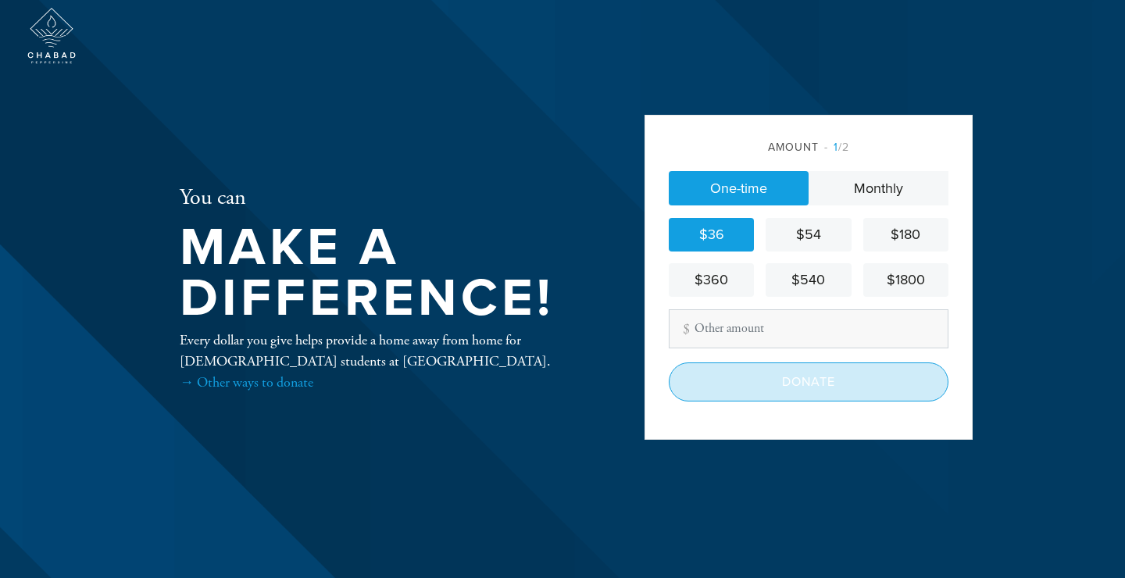
click at [767, 388] on input "Donate" at bounding box center [809, 382] width 280 height 39
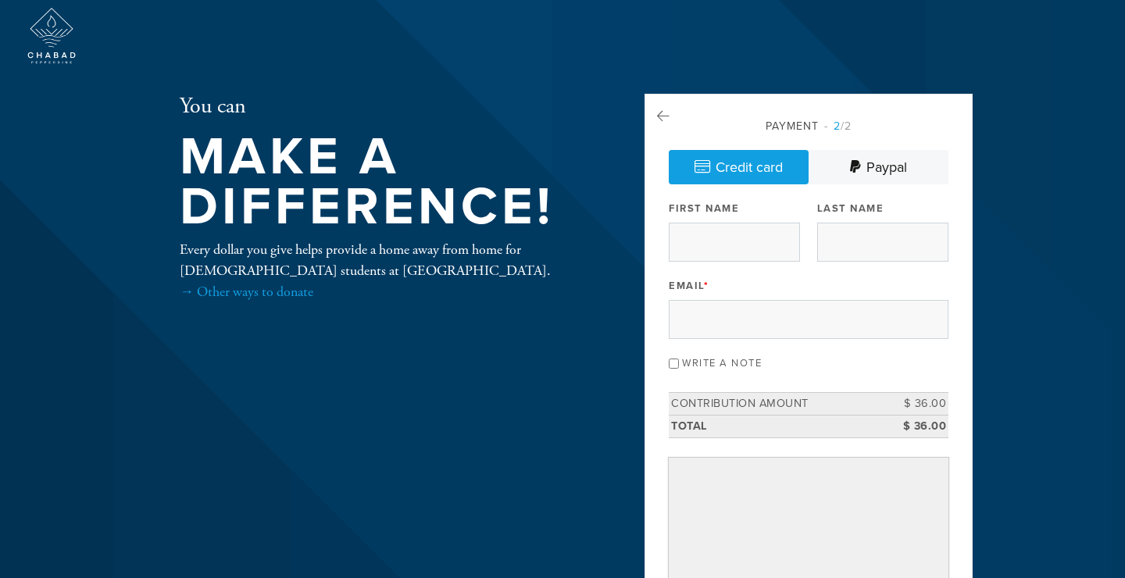
click at [671, 123] on div "Payment 2 /2" at bounding box center [809, 126] width 280 height 16
click at [667, 118] on icon at bounding box center [663, 116] width 13 height 14
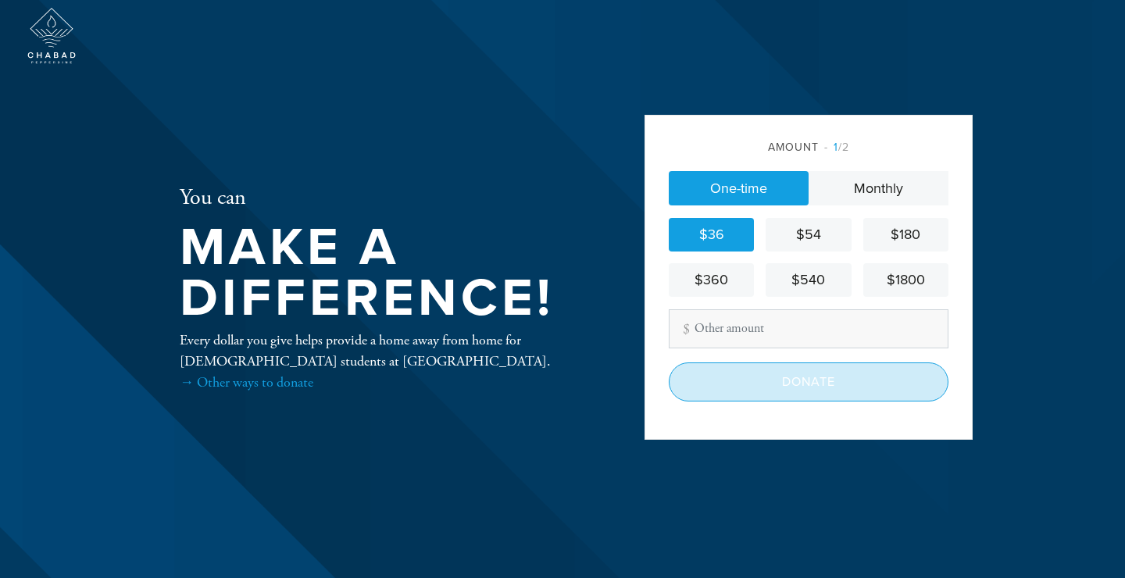
click at [780, 400] on input "Donate" at bounding box center [809, 382] width 280 height 39
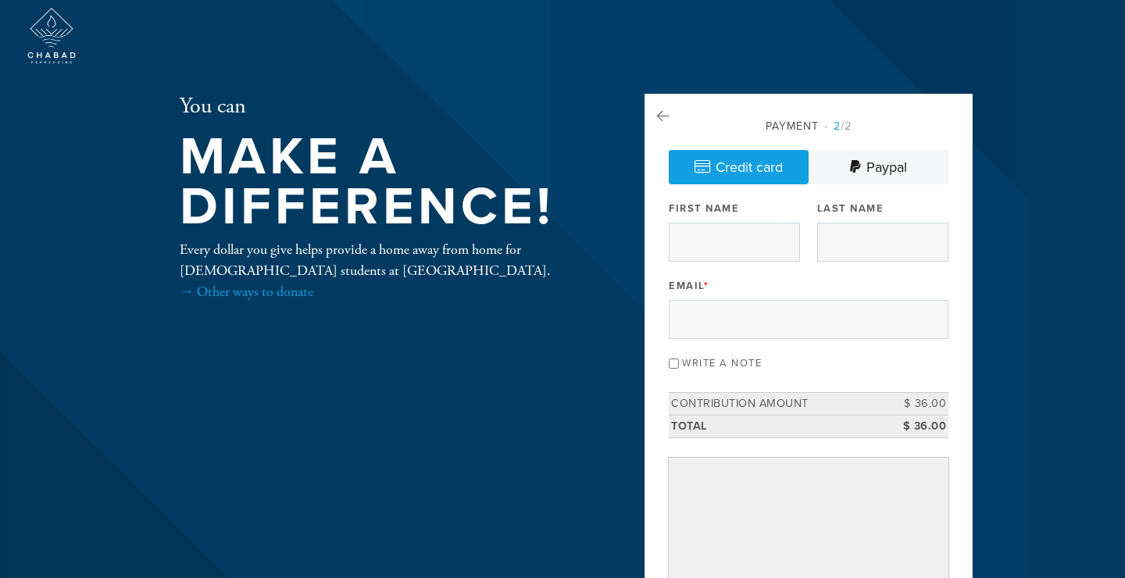
click at [756, 216] on div "First Name" at bounding box center [734, 229] width 131 height 65
type input "[PERSON_NAME]"
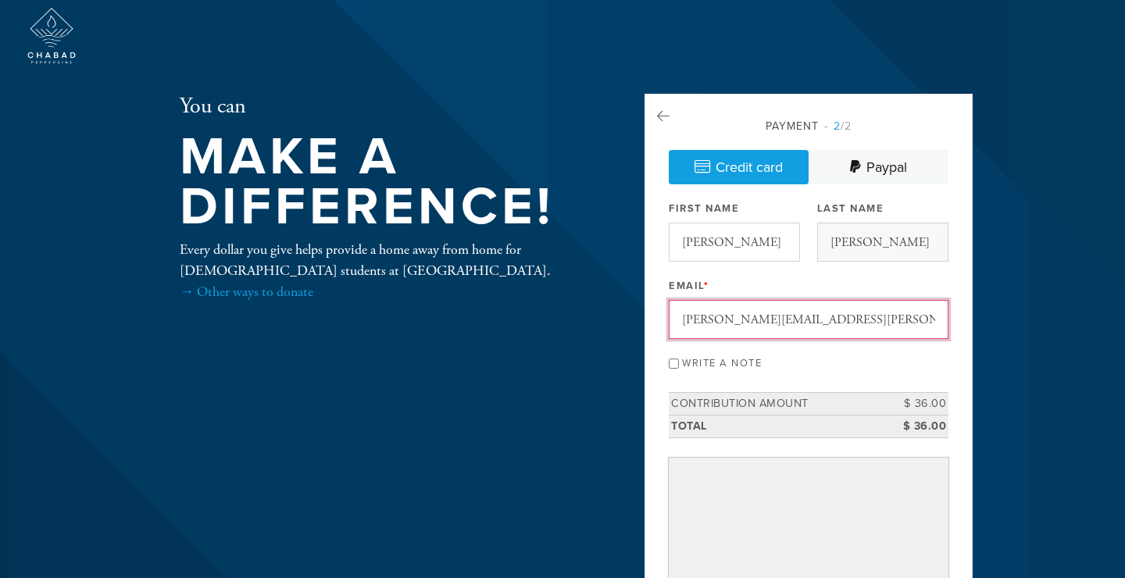
type input "[PERSON_NAME][EMAIL_ADDRESS][PERSON_NAME][DOMAIN_NAME]"
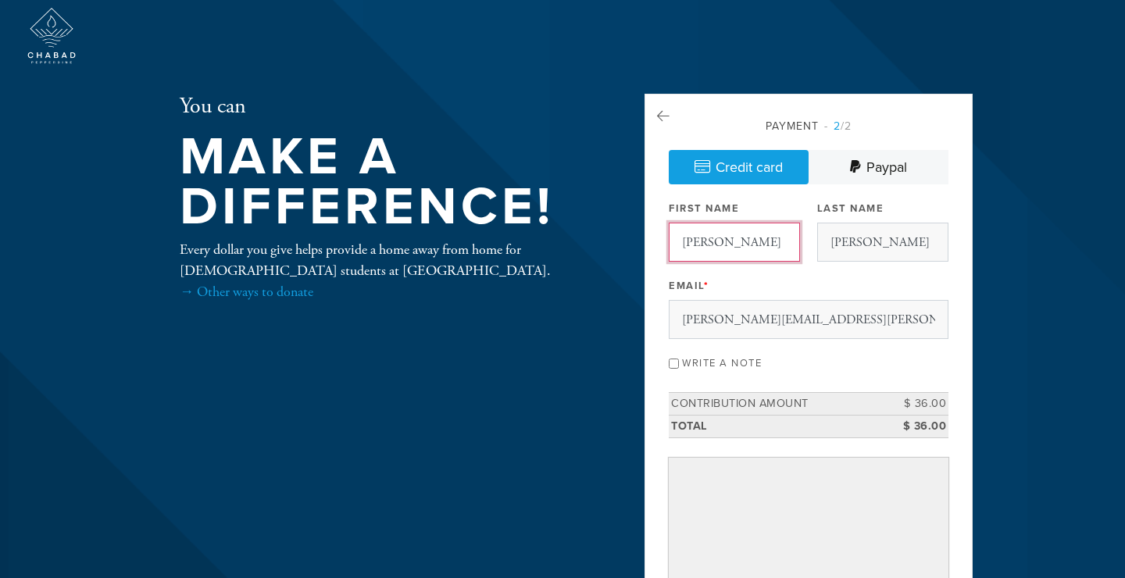
click at [692, 236] on input "[PERSON_NAME]" at bounding box center [734, 242] width 131 height 39
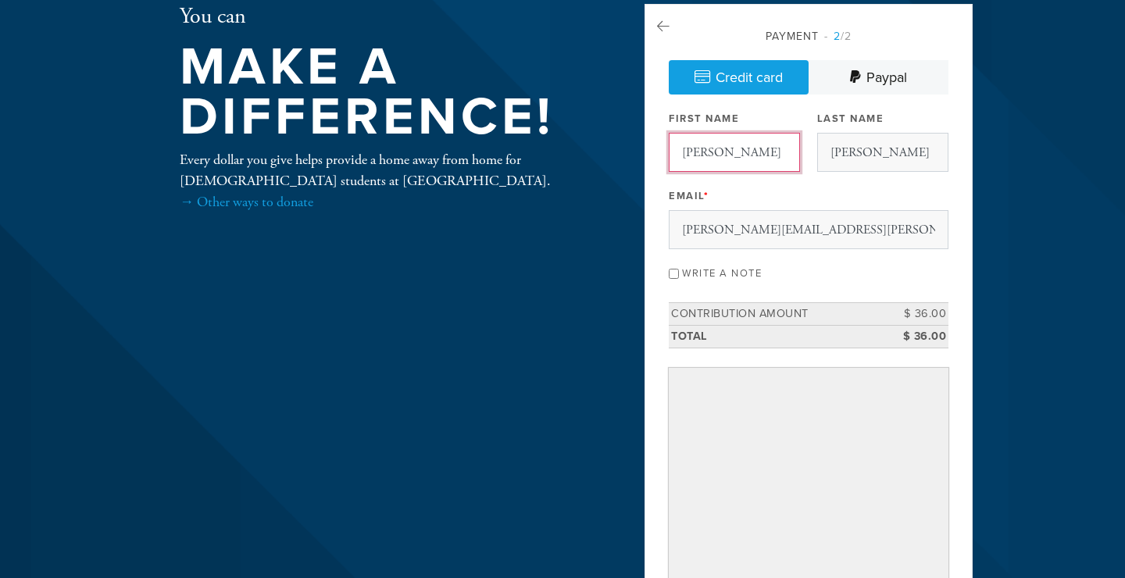
scroll to position [114, 0]
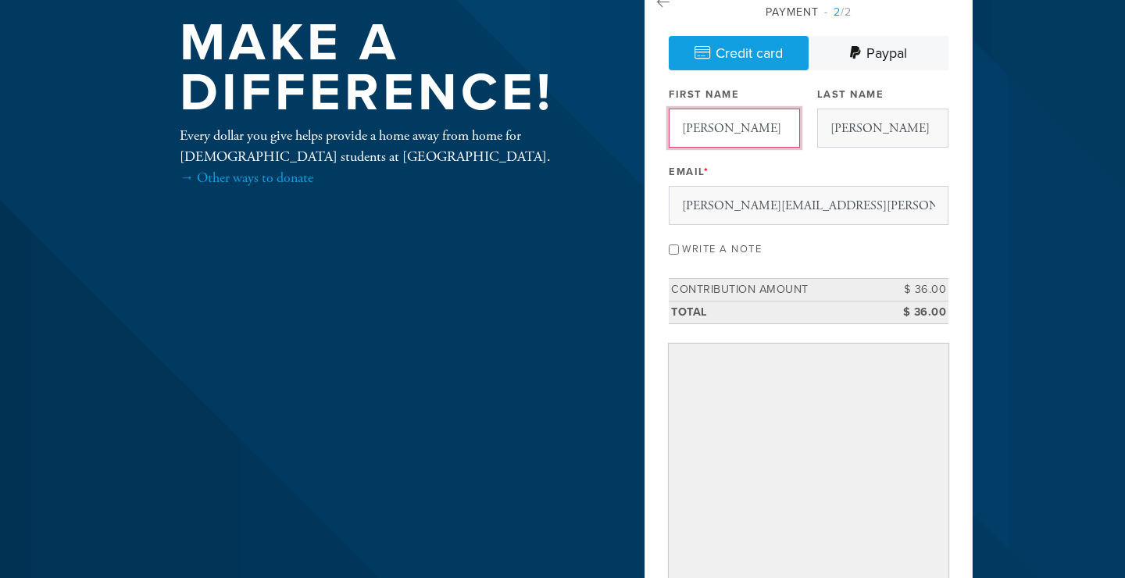
type input "[PERSON_NAME]"
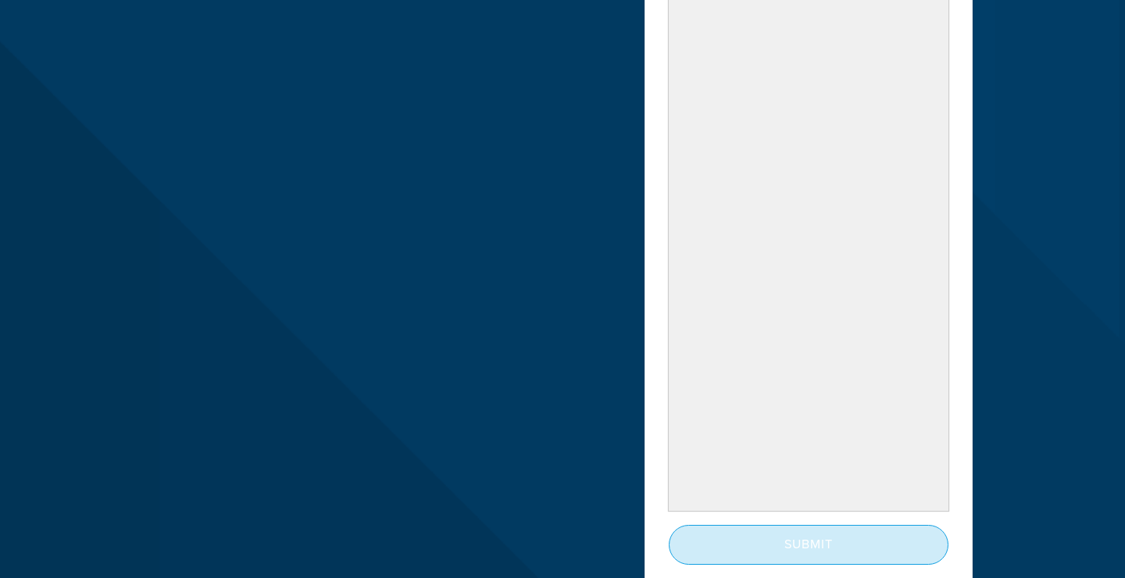
scroll to position [488, 0]
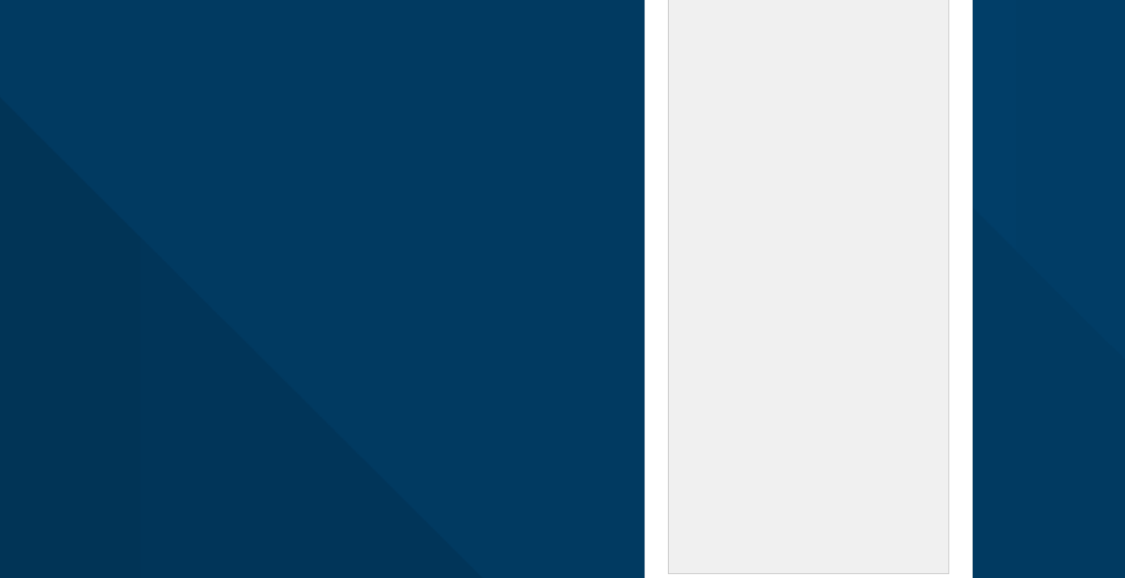
click at [1012, 313] on header "You can Make a Difference! Every dollar you give helps provide a home away from…" at bounding box center [562, 147] width 1125 height 1271
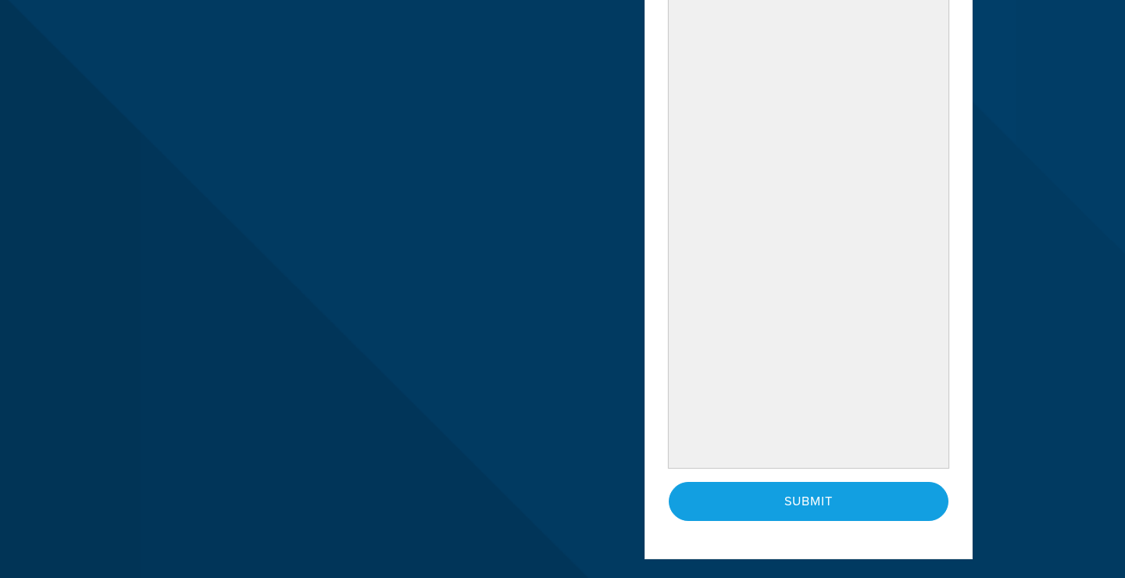
scroll to position [601, 0]
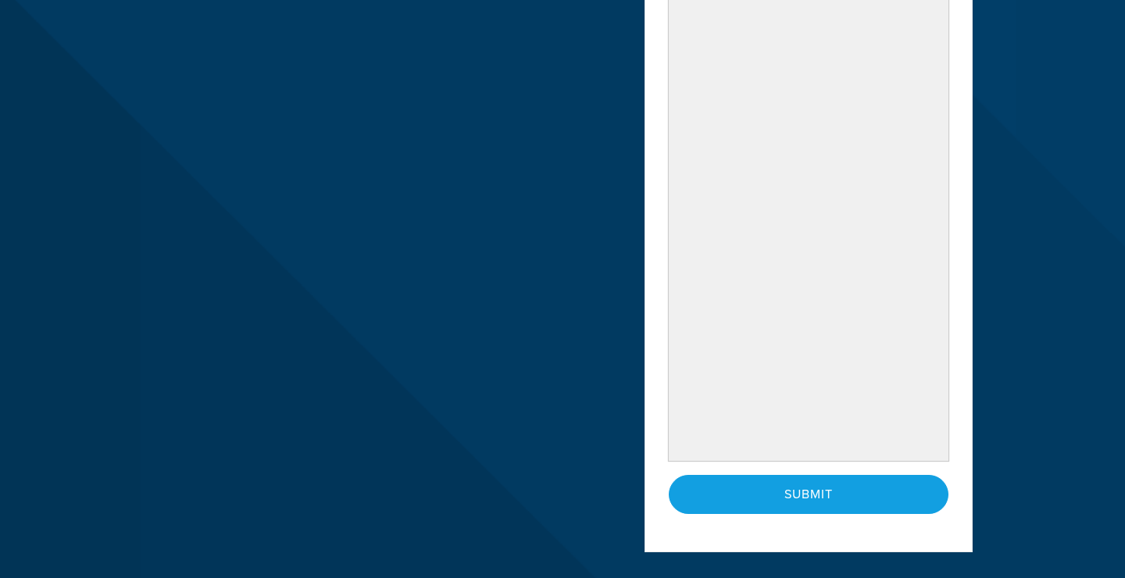
click at [986, 246] on header "You can Make a Difference! Every dollar you give helps provide a home away from…" at bounding box center [562, 34] width 1125 height 1271
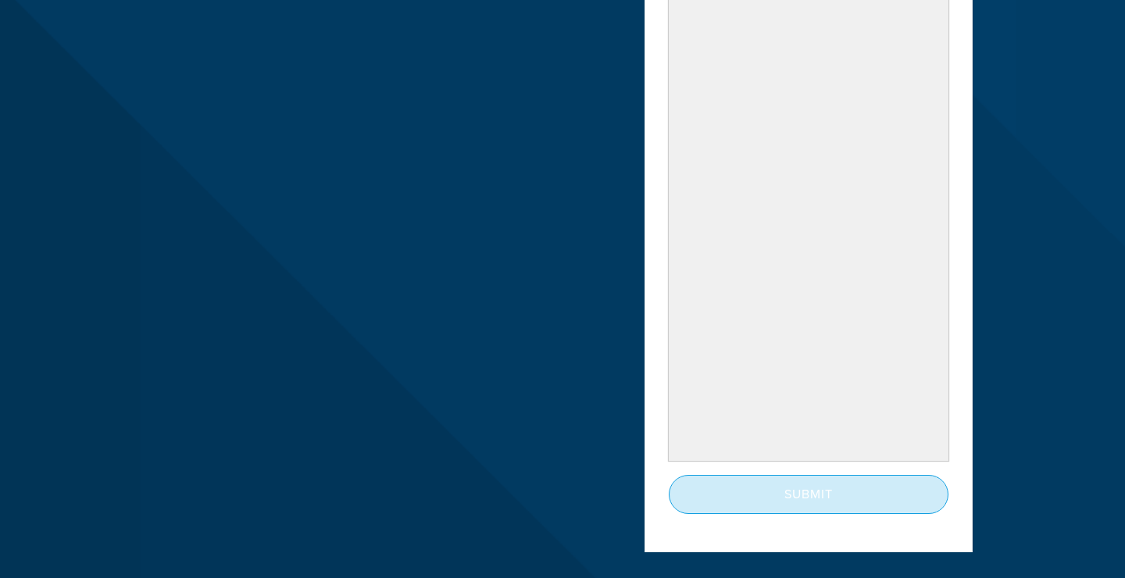
click at [871, 503] on input "Submit" at bounding box center [809, 494] width 280 height 39
